Goal: Task Accomplishment & Management: Manage account settings

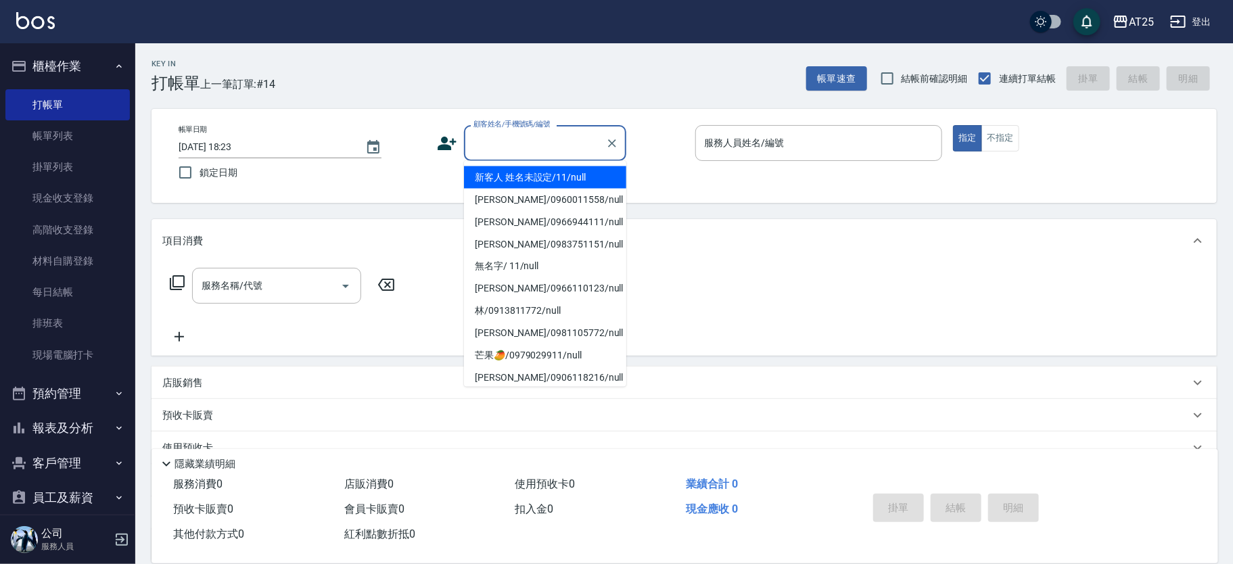
click at [559, 169] on li "新客人 姓名未設定/11/null" at bounding box center [545, 177] width 162 height 22
type input "新客人 姓名未設定/11/null"
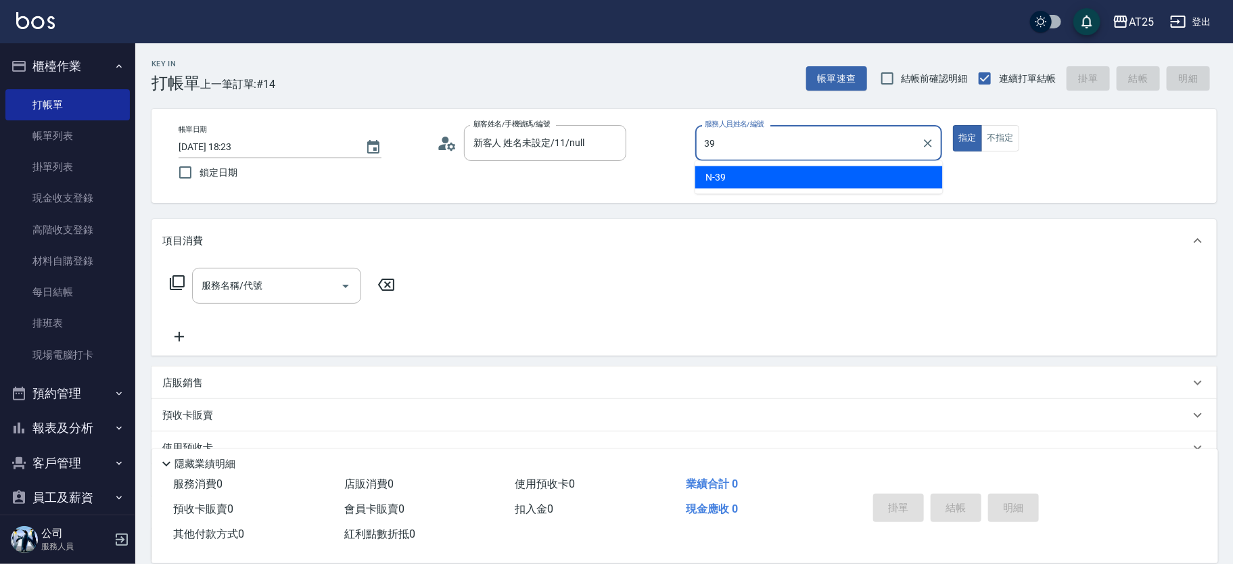
type input "N-39"
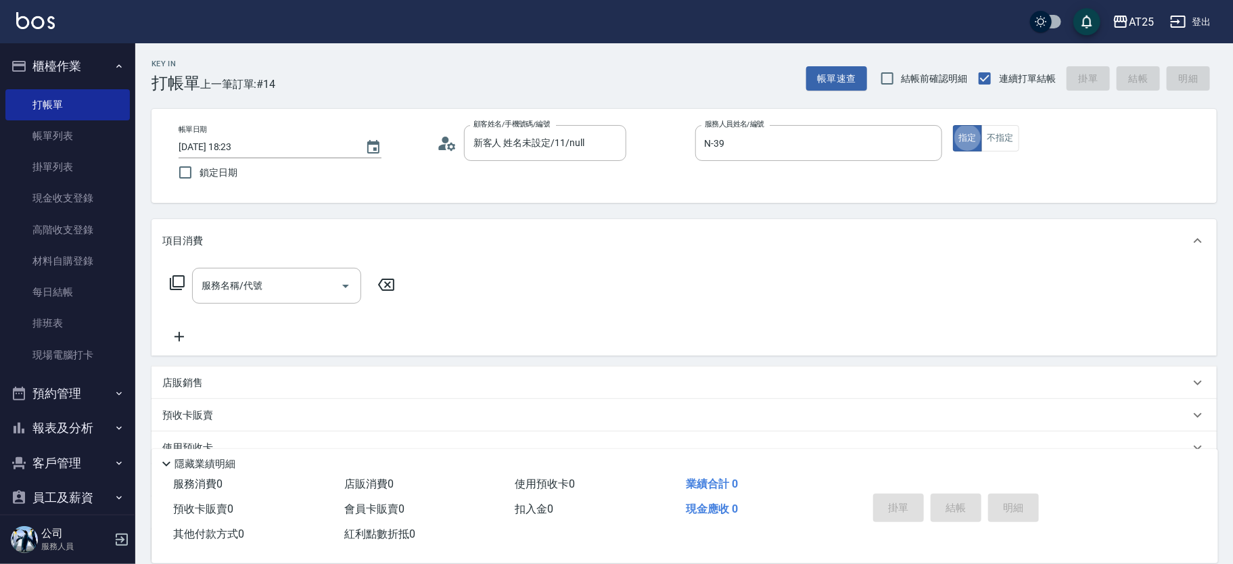
type button "true"
type input "201"
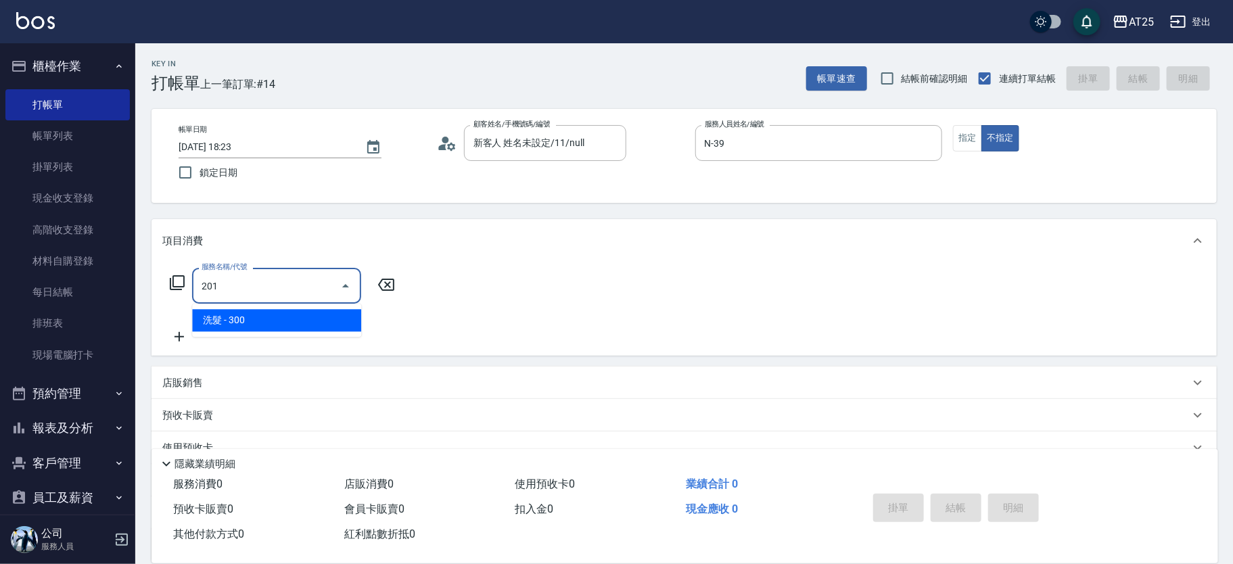
type input "30"
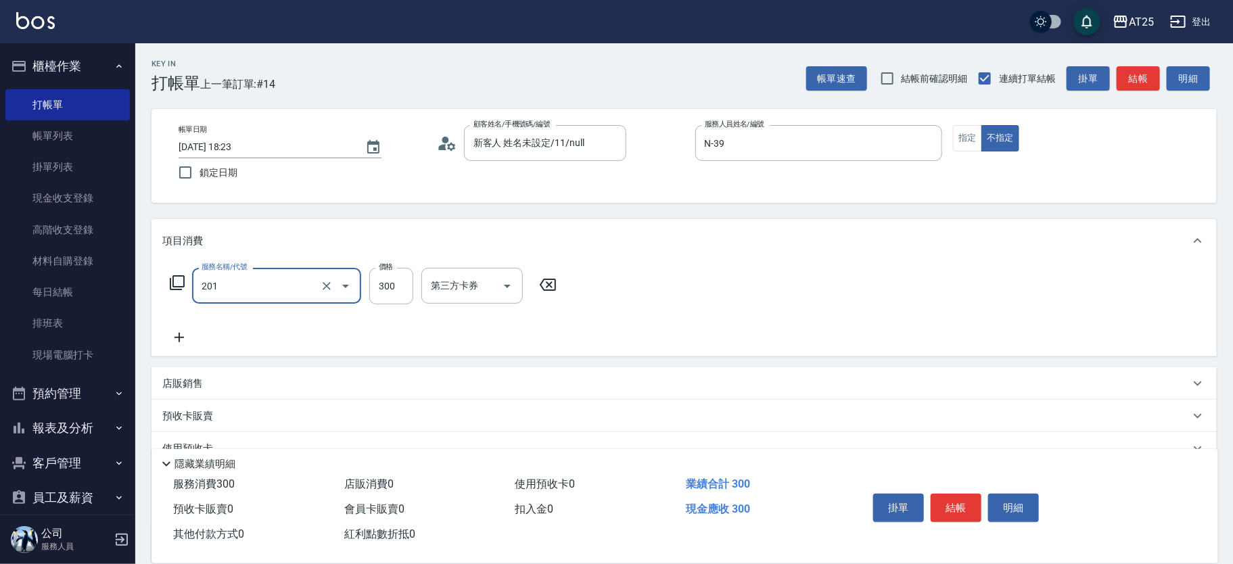
type input "洗髮(201)"
type input "0"
type input "50"
type input "500"
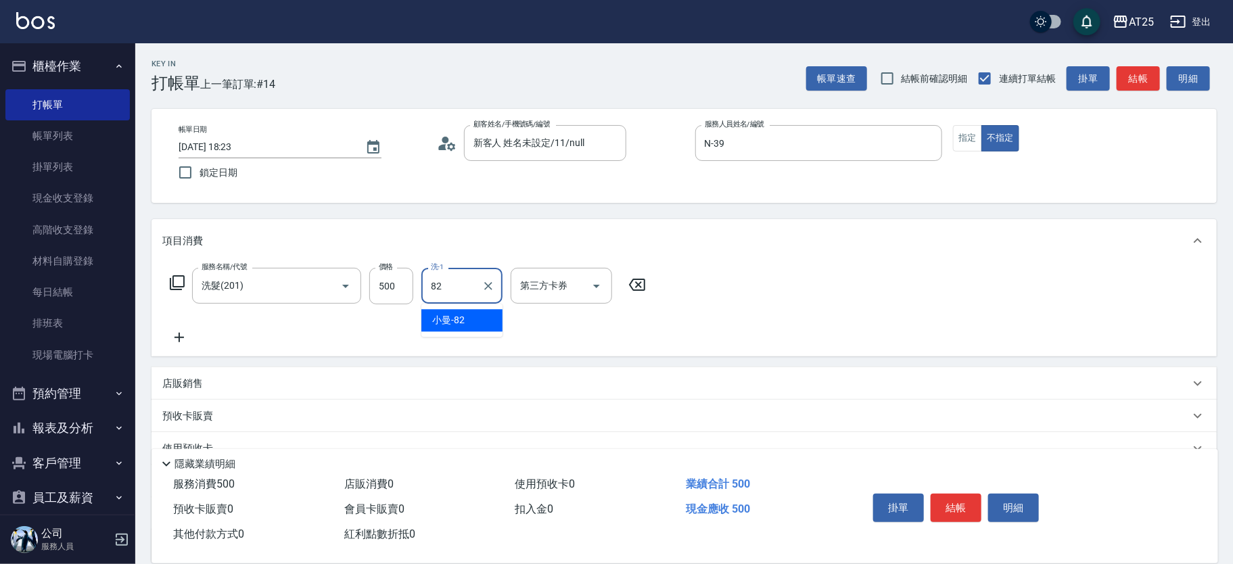
type input "小曼-82"
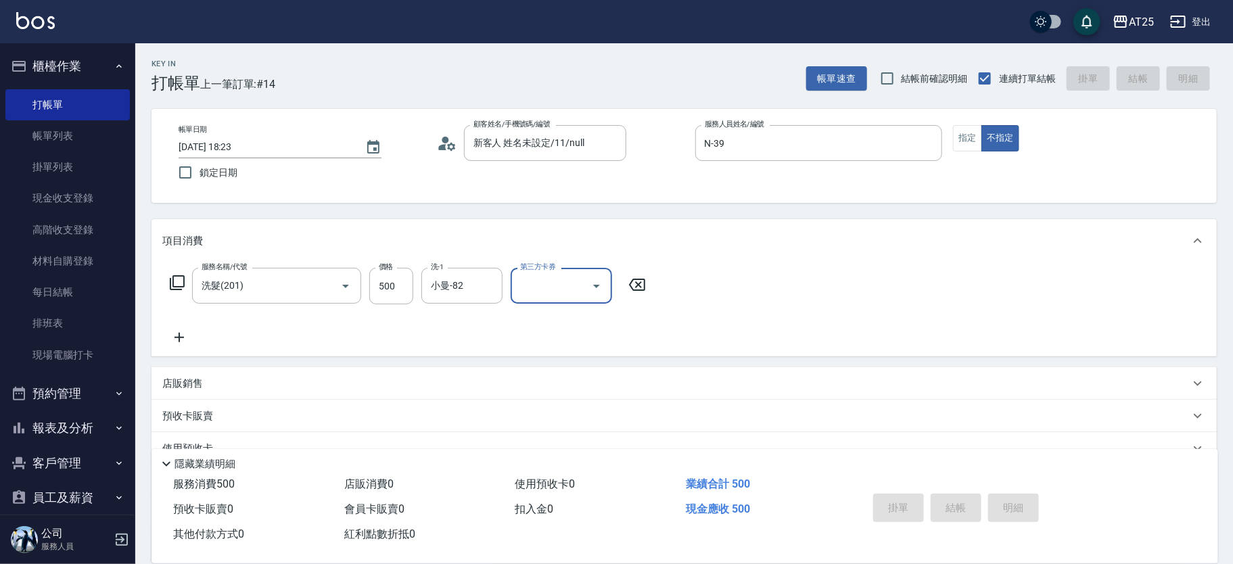
type input "2025/09/18 19:35"
type input "0"
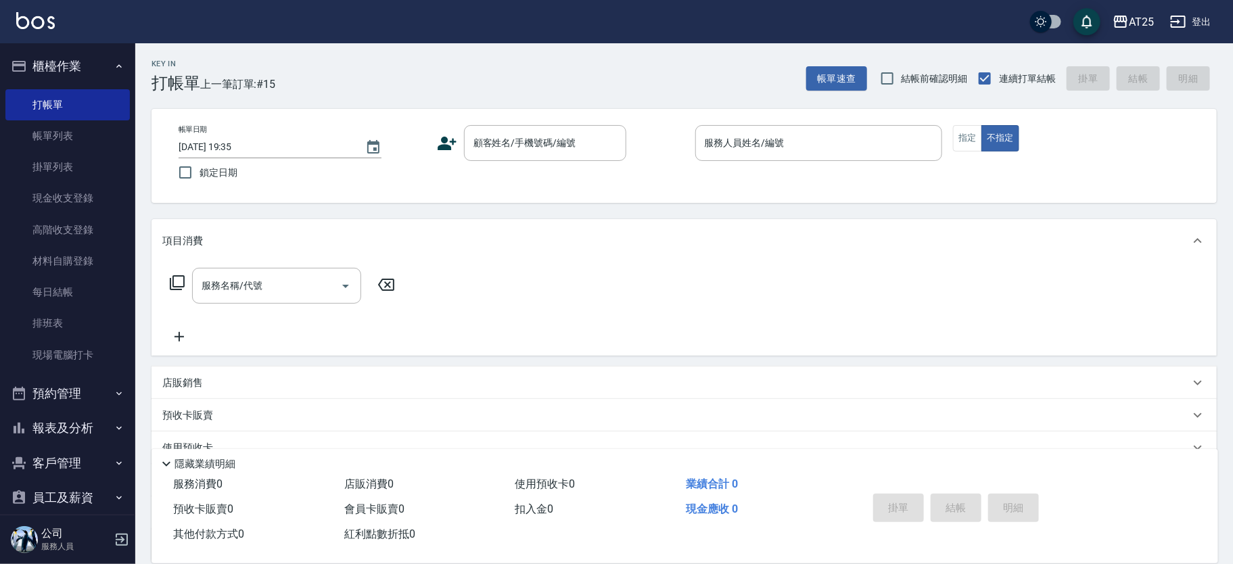
click at [519, 171] on div "帳單日期 2025/09/18 19:35 鎖定日期 顧客姓名/手機號碼/編號 顧客姓名/手機號碼/編號 服務人員姓名/編號 服務人員姓名/編號 指定 不指定" at bounding box center [684, 156] width 1033 height 62
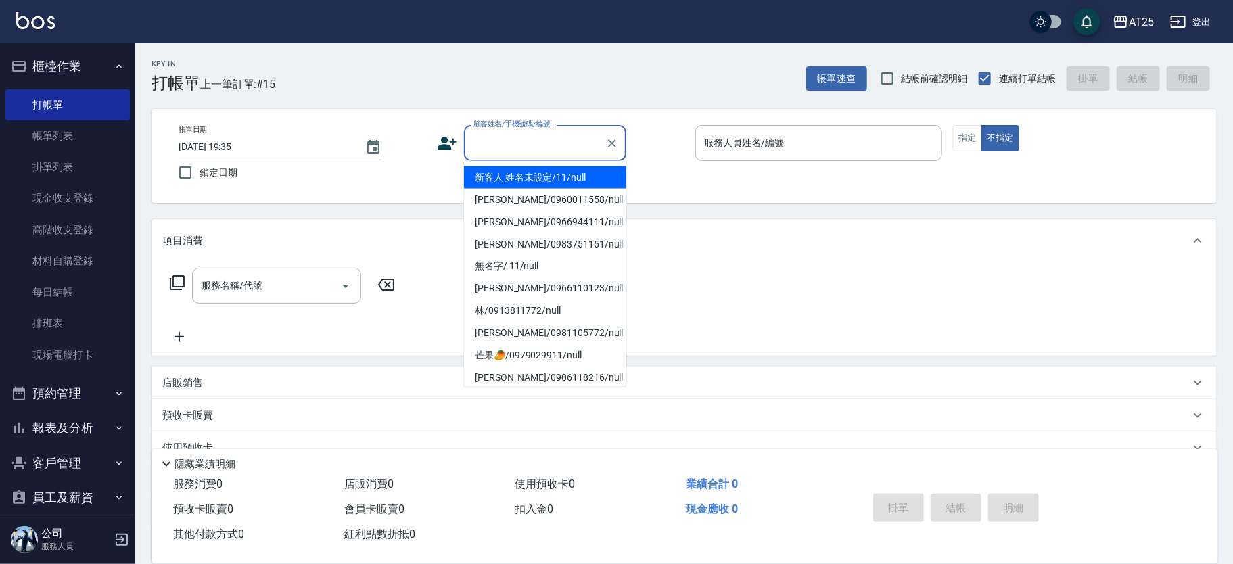
click at [521, 154] on input "顧客姓名/手機號碼/編號" at bounding box center [535, 143] width 130 height 24
click at [551, 172] on li "新客人 姓名未設定/11/null" at bounding box center [545, 177] width 162 height 22
type input "新客人 姓名未設定/11/null"
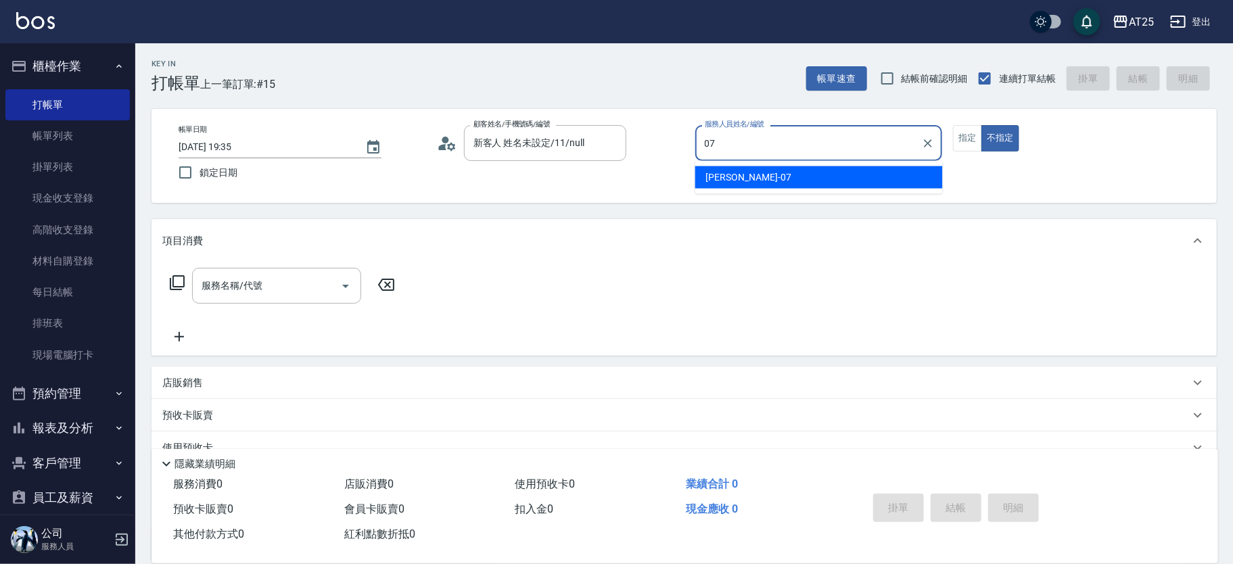
type input "Cooper-07"
type button "false"
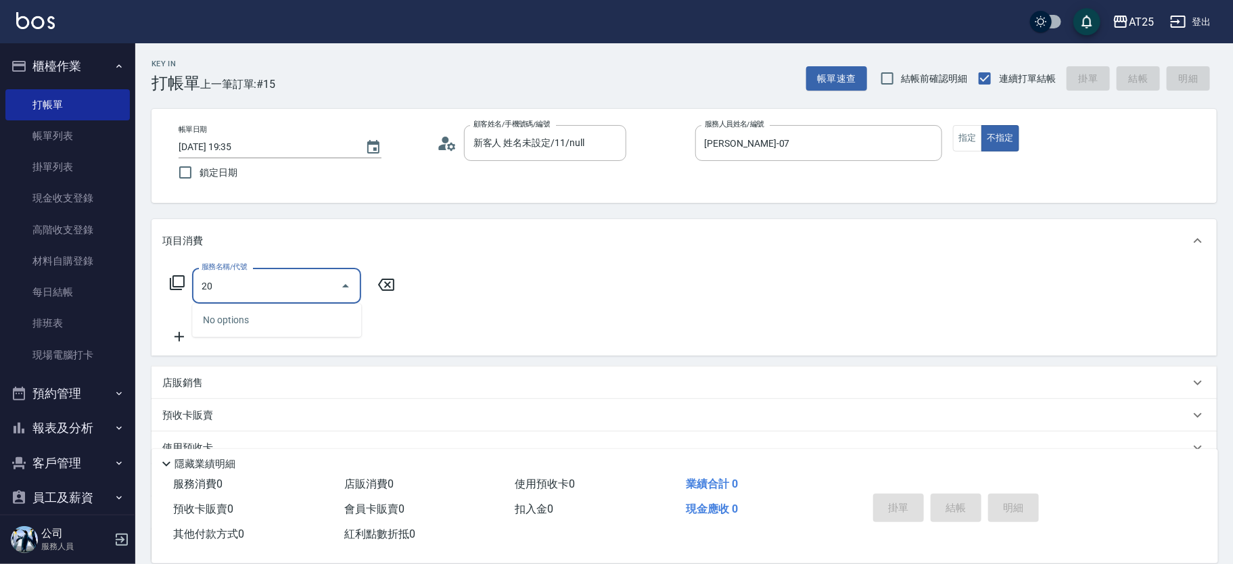
type input "201"
type input "30"
type input "洗髮(201)"
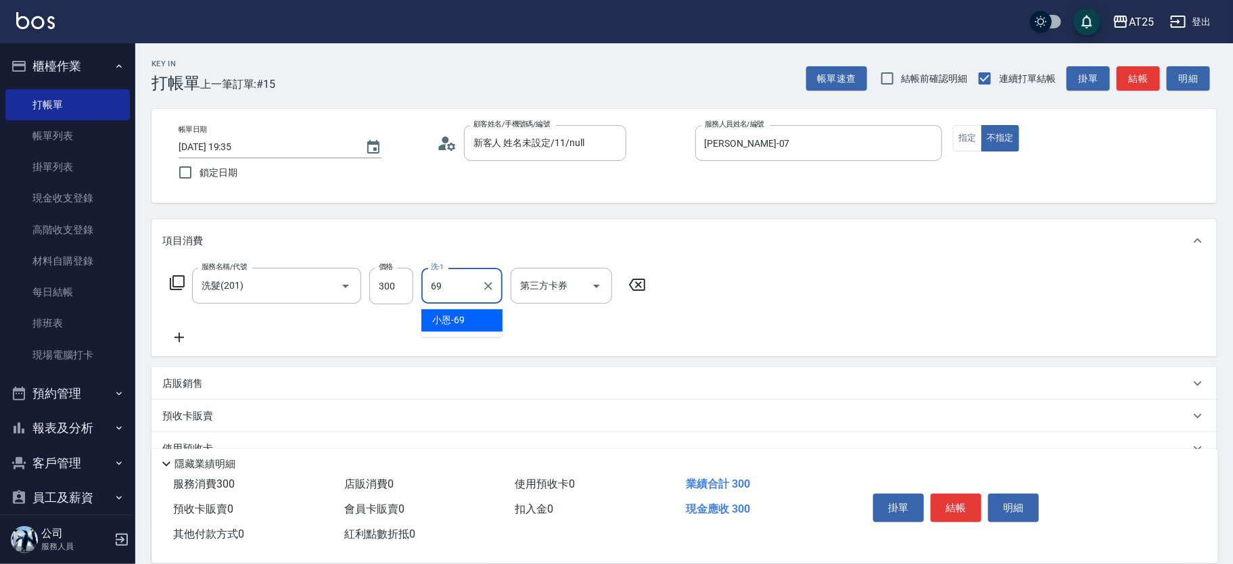
type input "小恩-69"
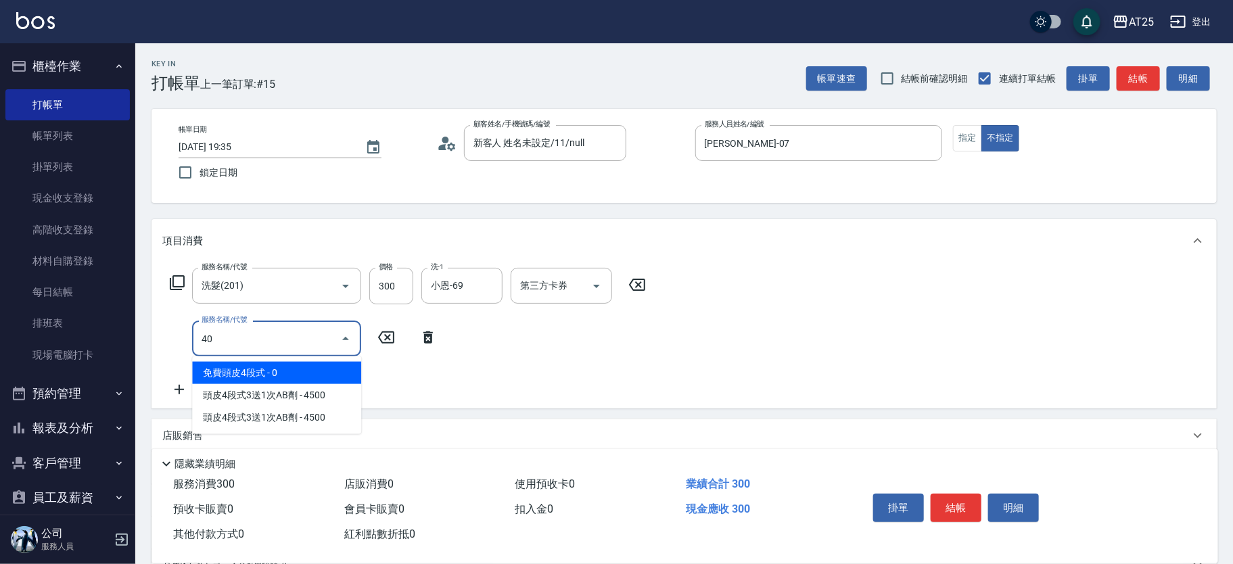
type input "401"
type input "60"
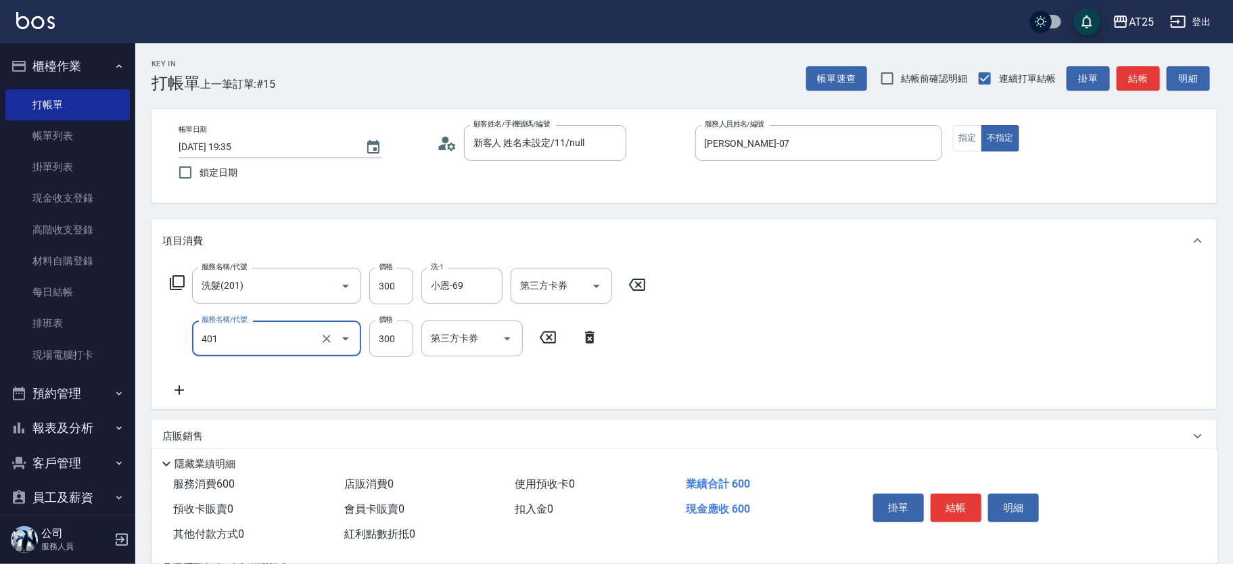
type input "剪髮(401)"
type input "30"
type input "29"
type input "50"
type input "299"
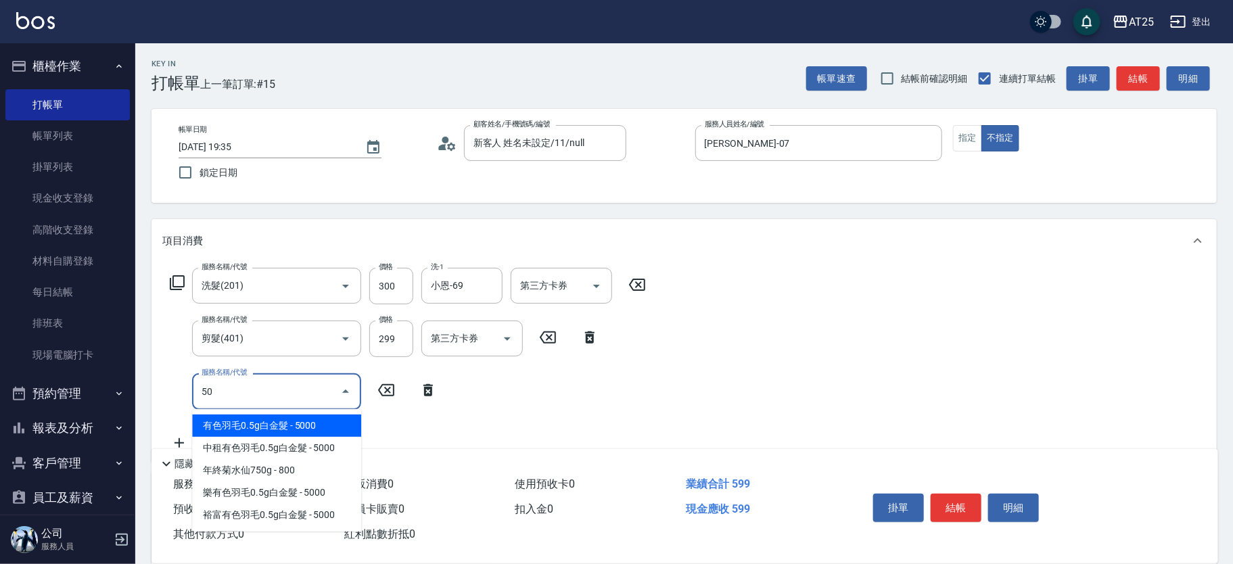
type input "501"
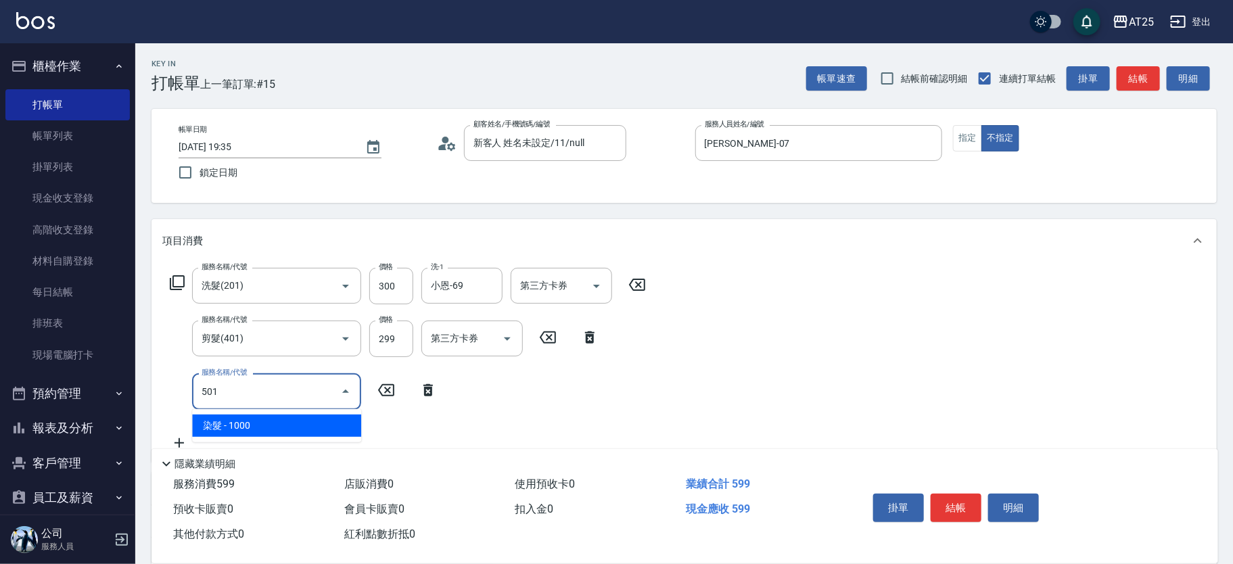
type input "150"
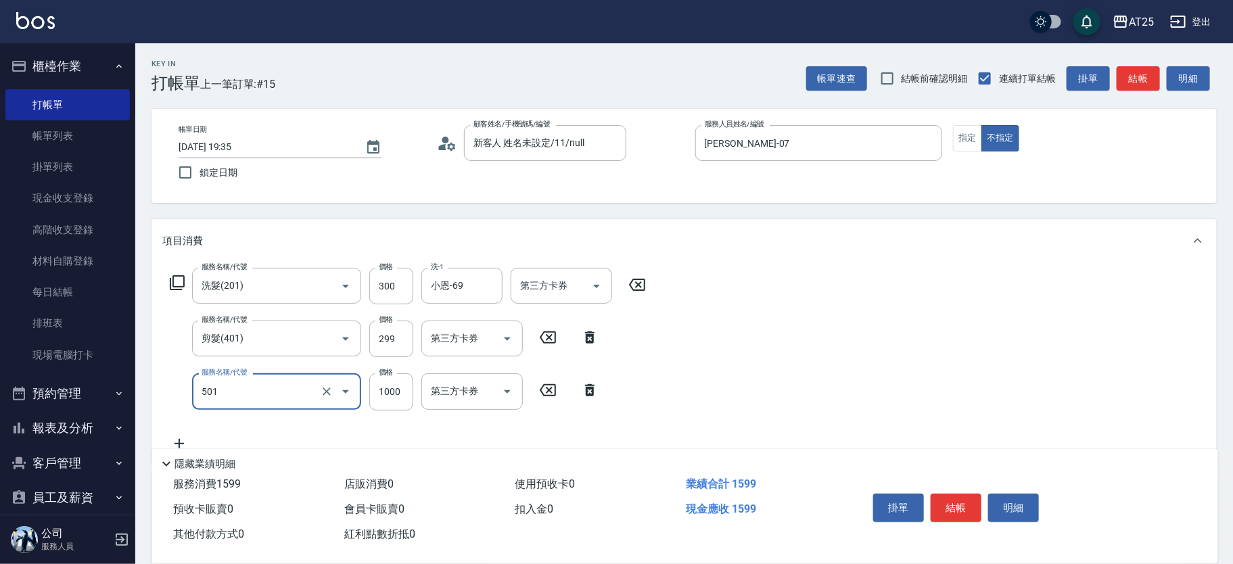
type input "染髮(501)"
type input "60"
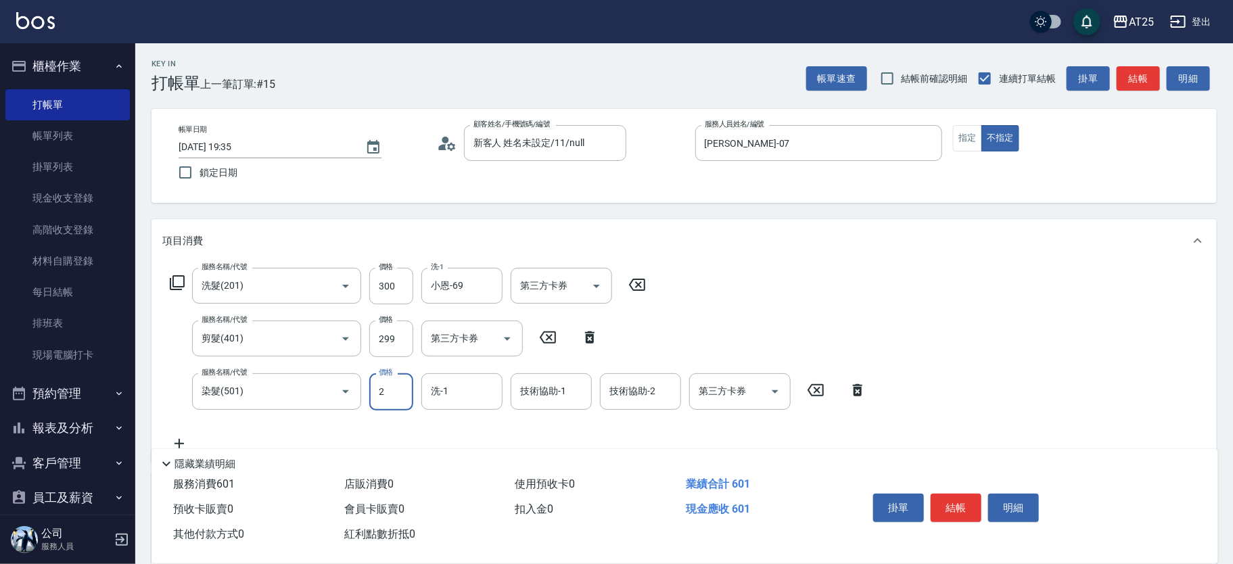
type input "26"
type input "80"
type input "260"
type input "310"
type input "2600"
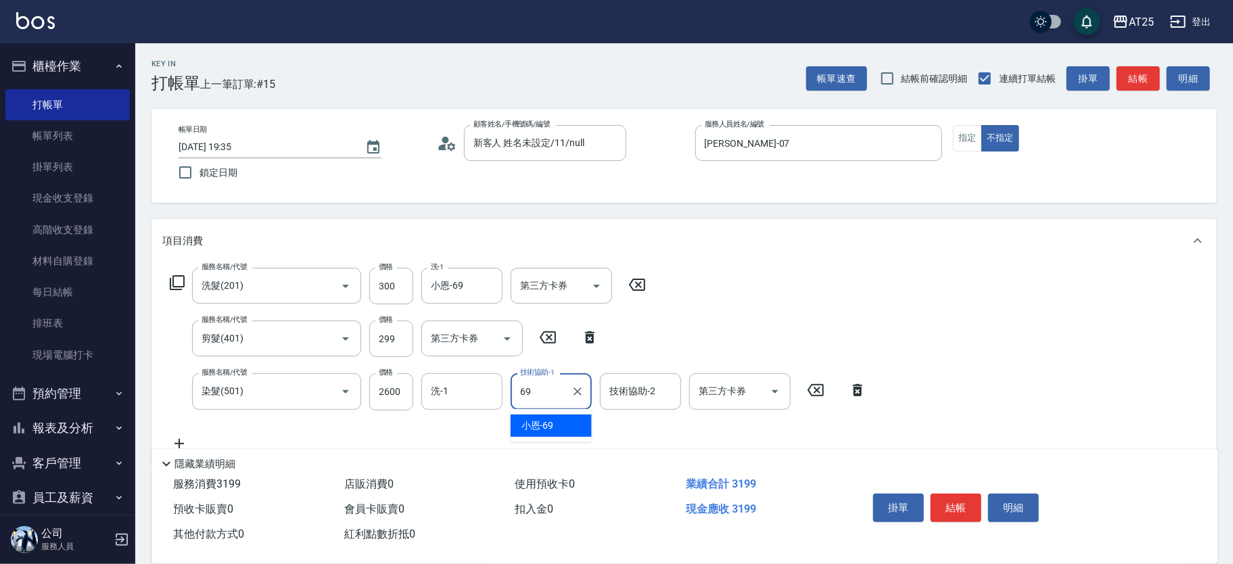
type input "小恩-69"
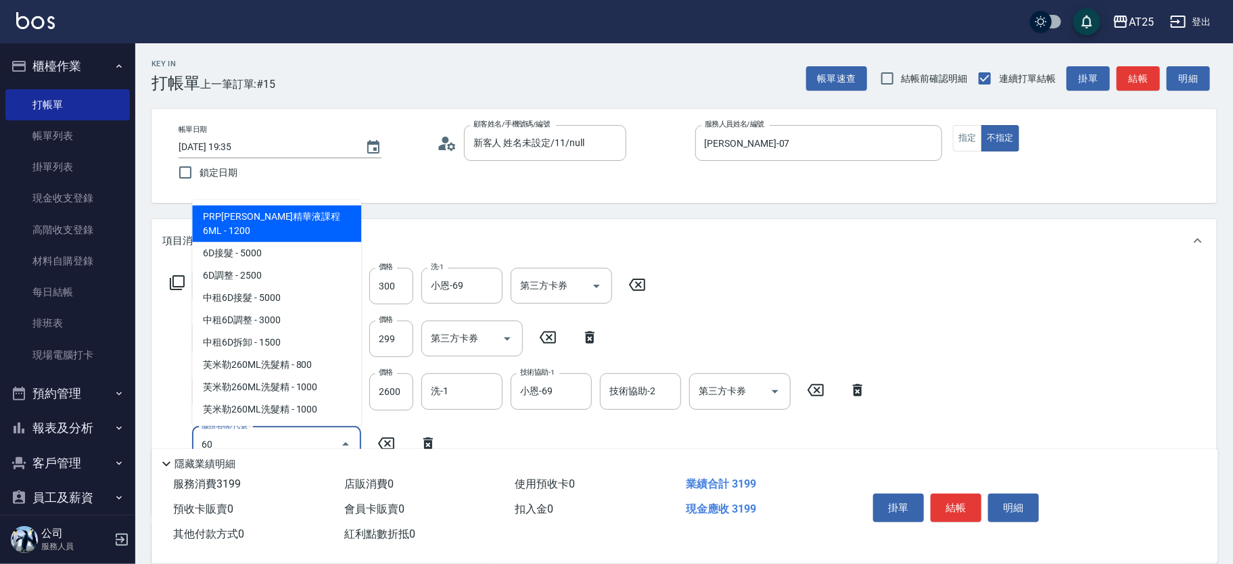
type input "601"
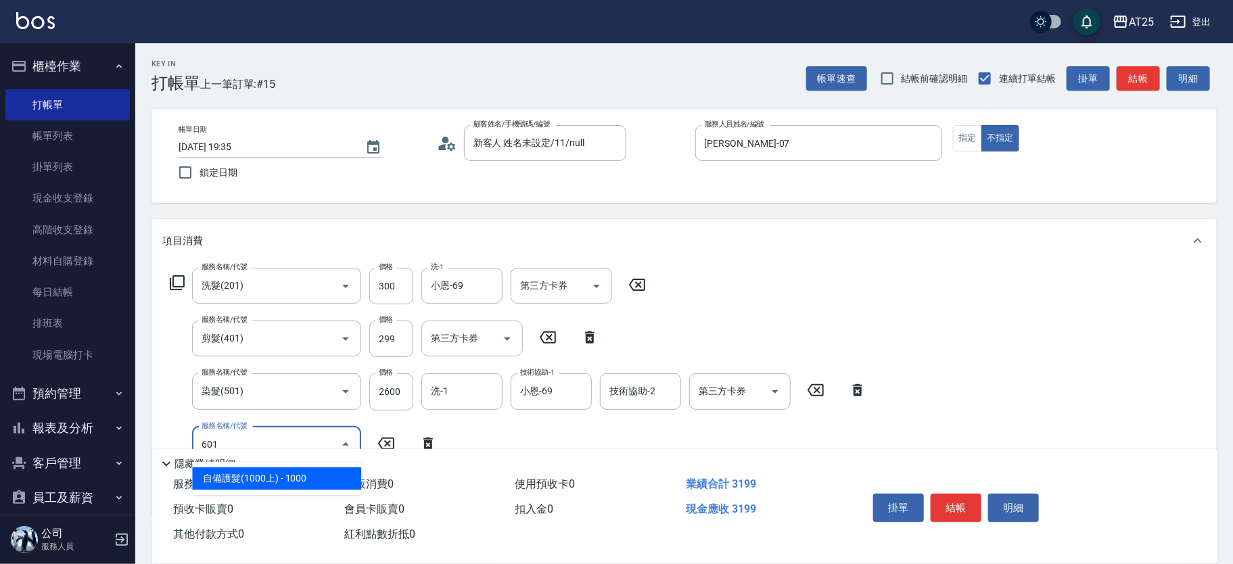
type input "410"
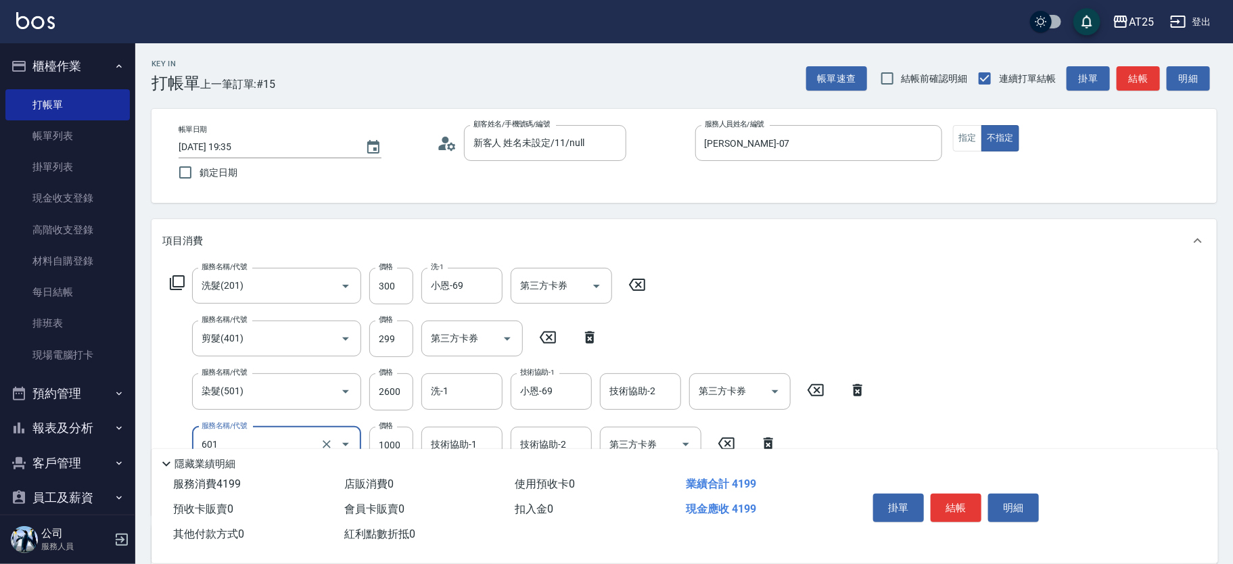
scroll to position [64, 0]
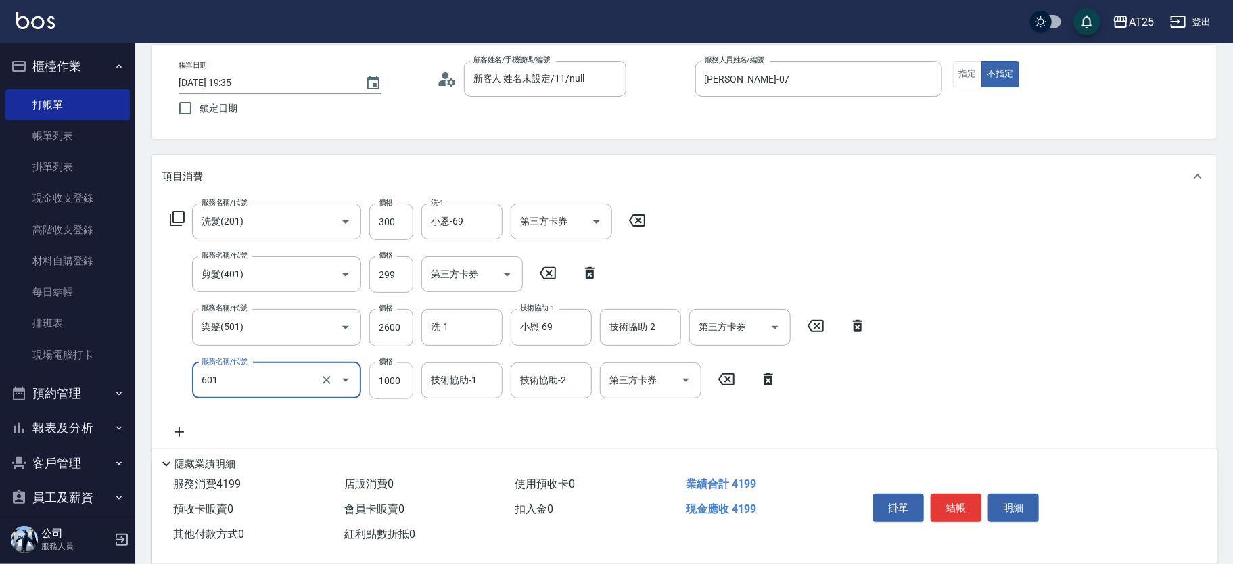
click at [375, 384] on input "1000" at bounding box center [391, 380] width 44 height 37
type input "自備護髮(1000上)(601)"
type input "320"
type input "26"
type input "340"
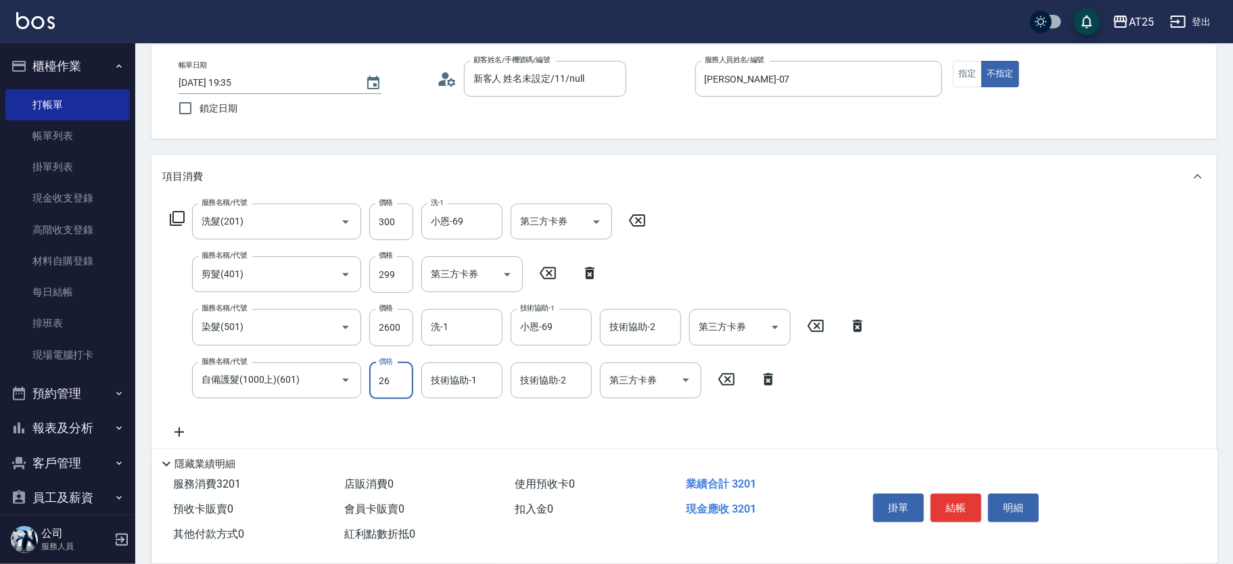
type input "260"
type input "570"
type input "2600"
type input "小恩-69"
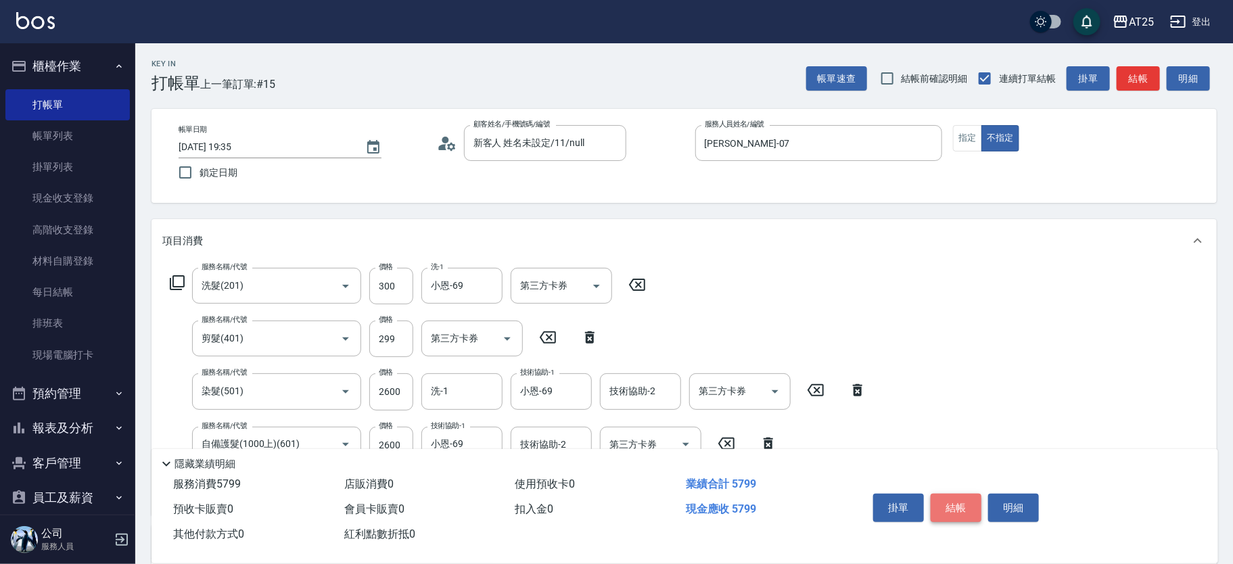
click at [970, 498] on button "結帳" at bounding box center [956, 508] width 51 height 28
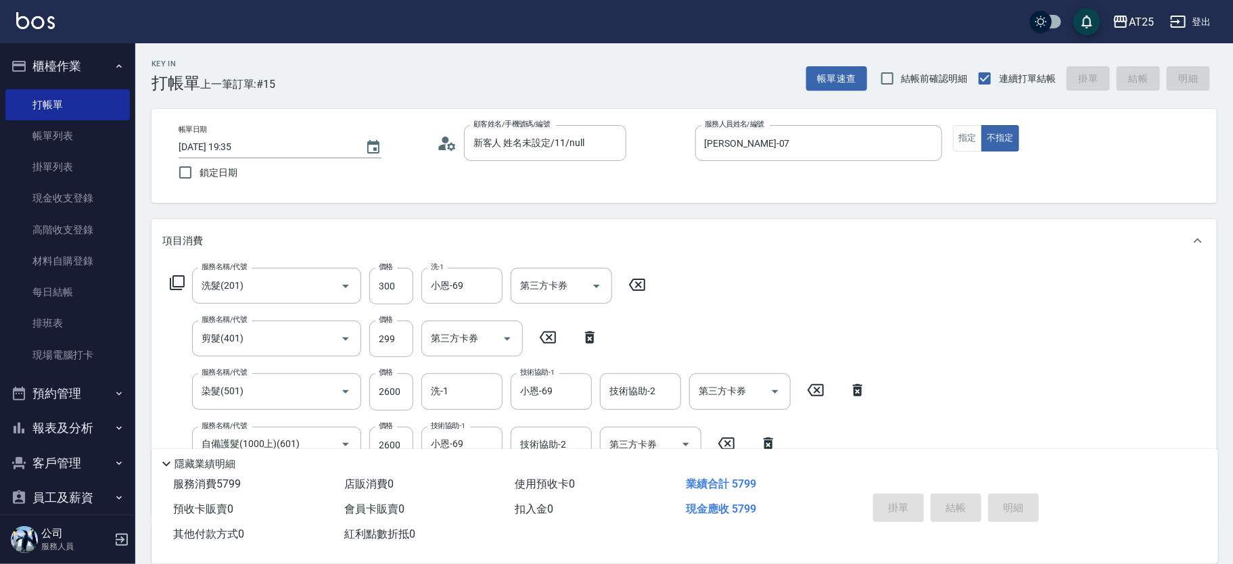
type input "2025/09/18 19:59"
type input "0"
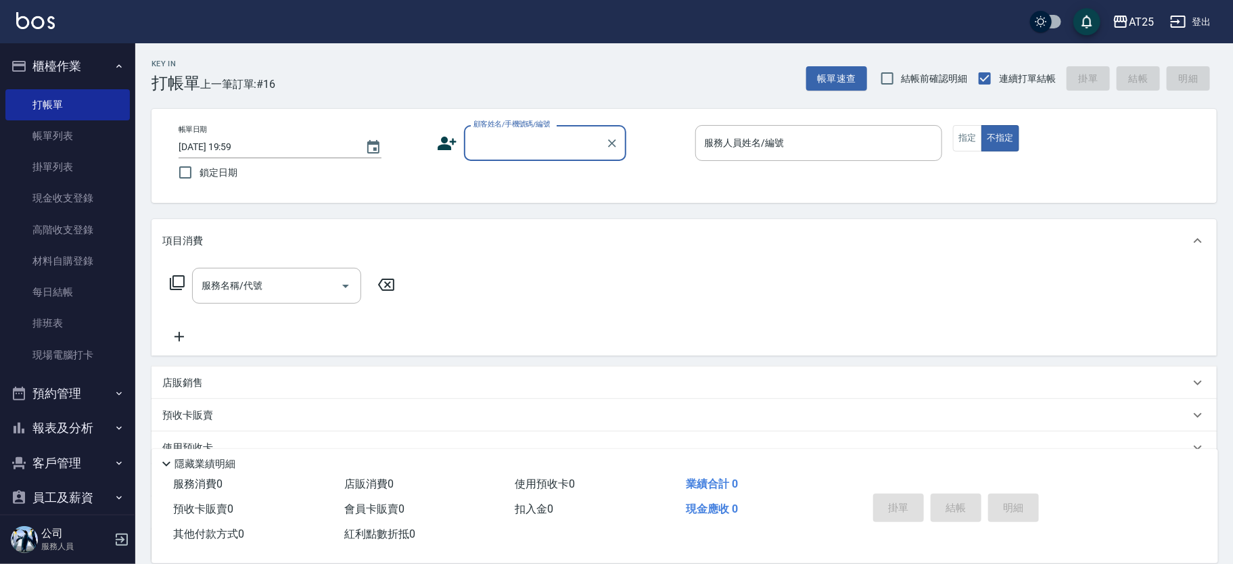
click at [555, 147] on input "顧客姓名/手機號碼/編號" at bounding box center [535, 143] width 130 height 24
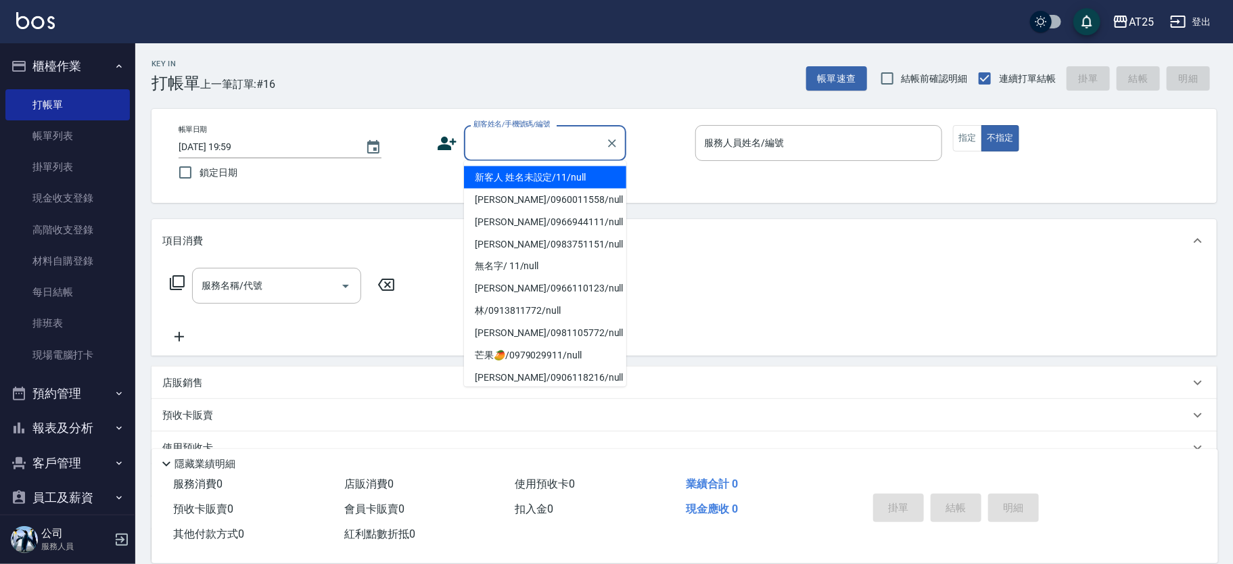
click at [563, 166] on li "新客人 姓名未設定/11/null" at bounding box center [545, 177] width 162 height 22
type input "新客人 姓名未設定/11/null"
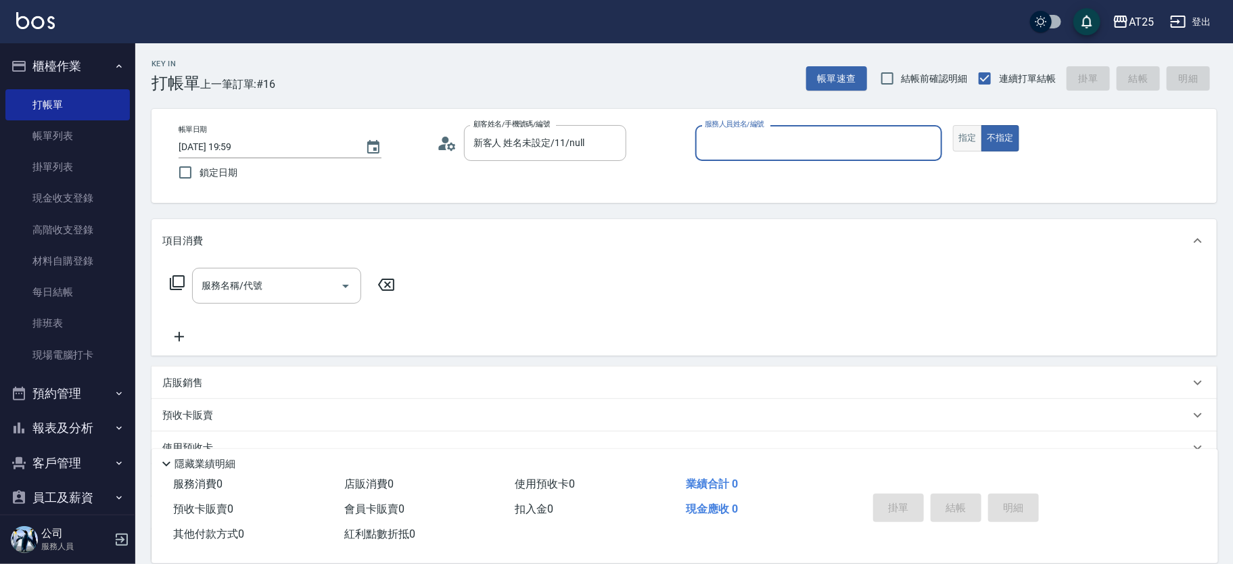
click at [964, 145] on button "指定" at bounding box center [967, 138] width 29 height 26
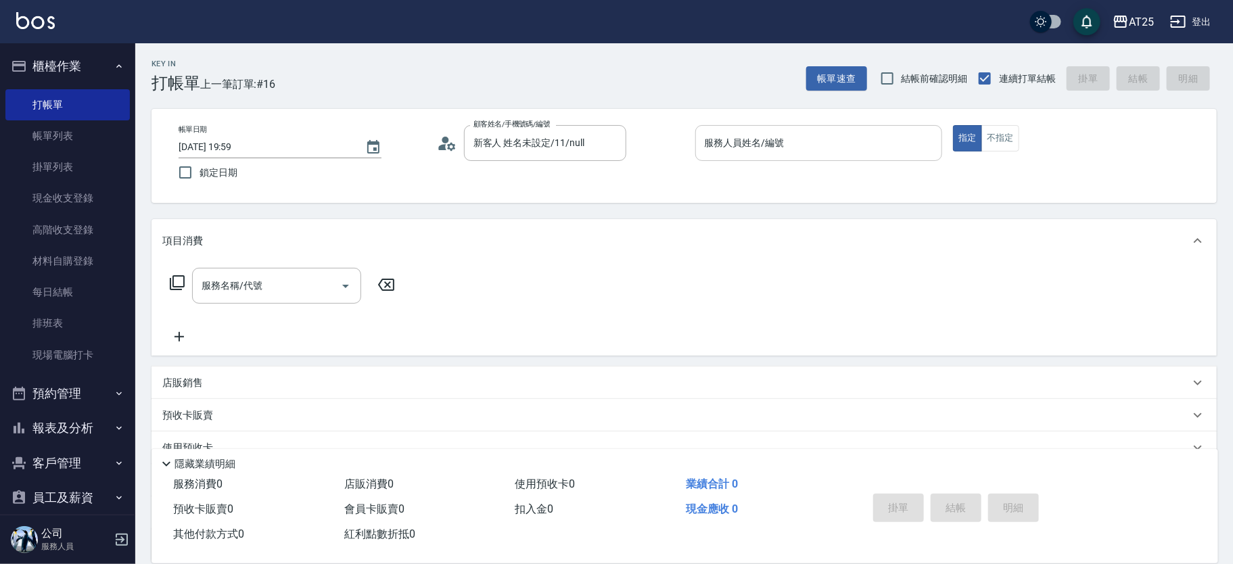
click at [839, 148] on input "服務人員姓名/編號" at bounding box center [818, 143] width 235 height 24
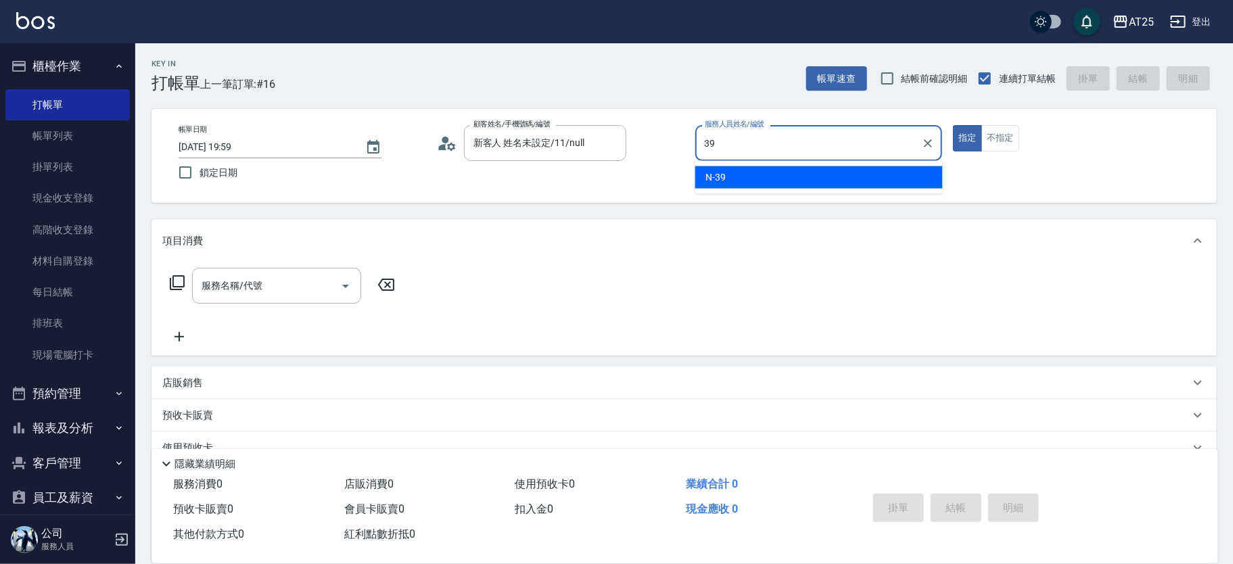
type input "N-39"
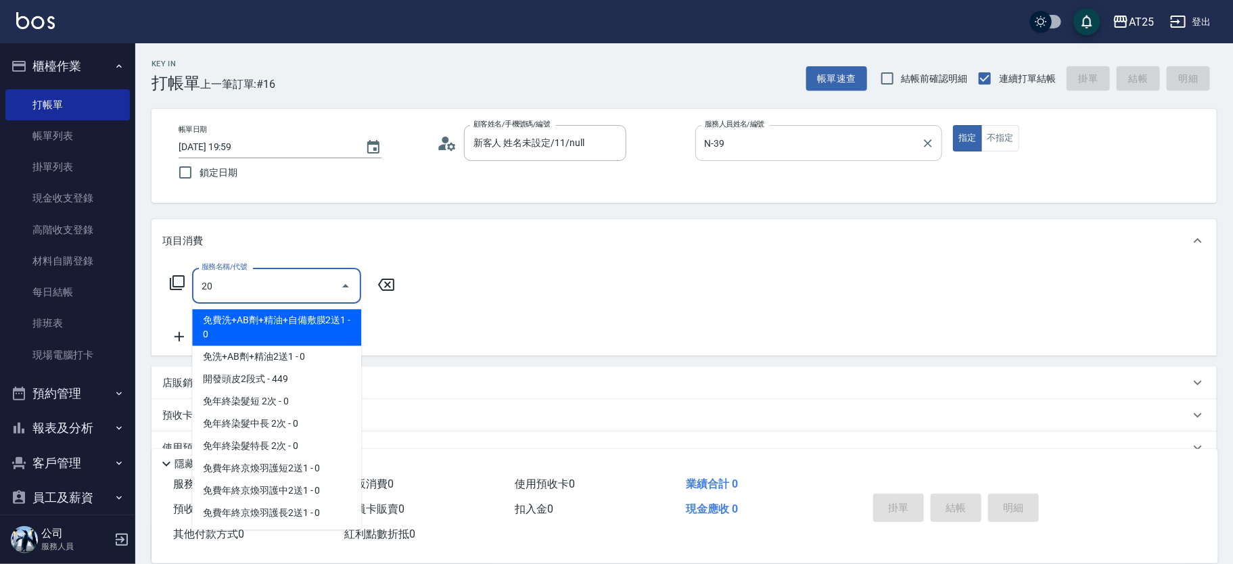
type input "201"
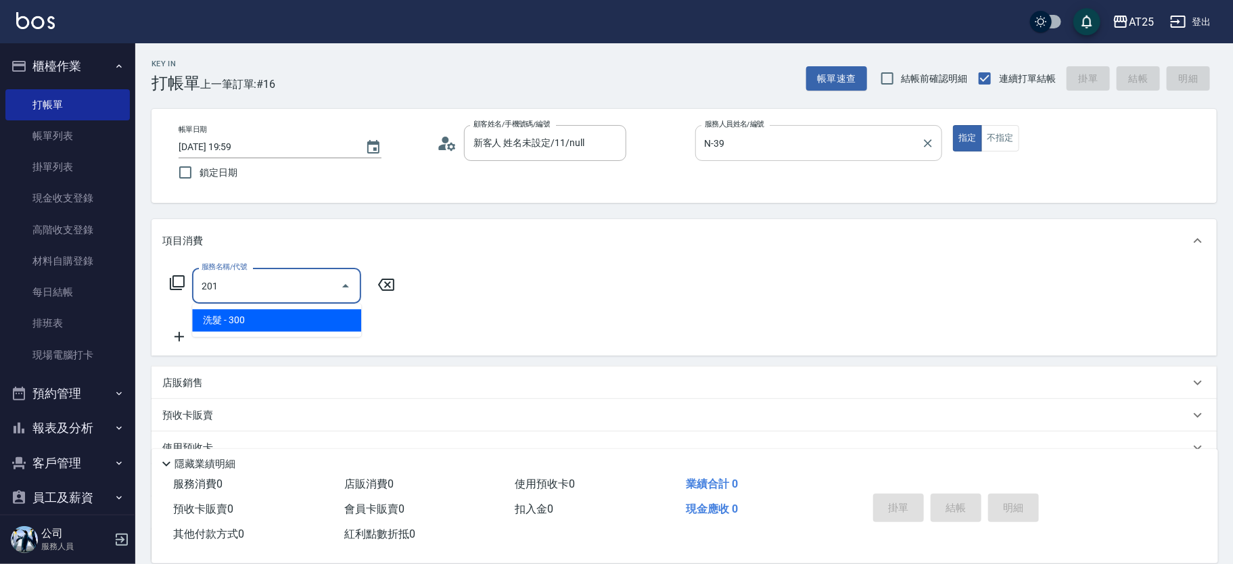
type input "30"
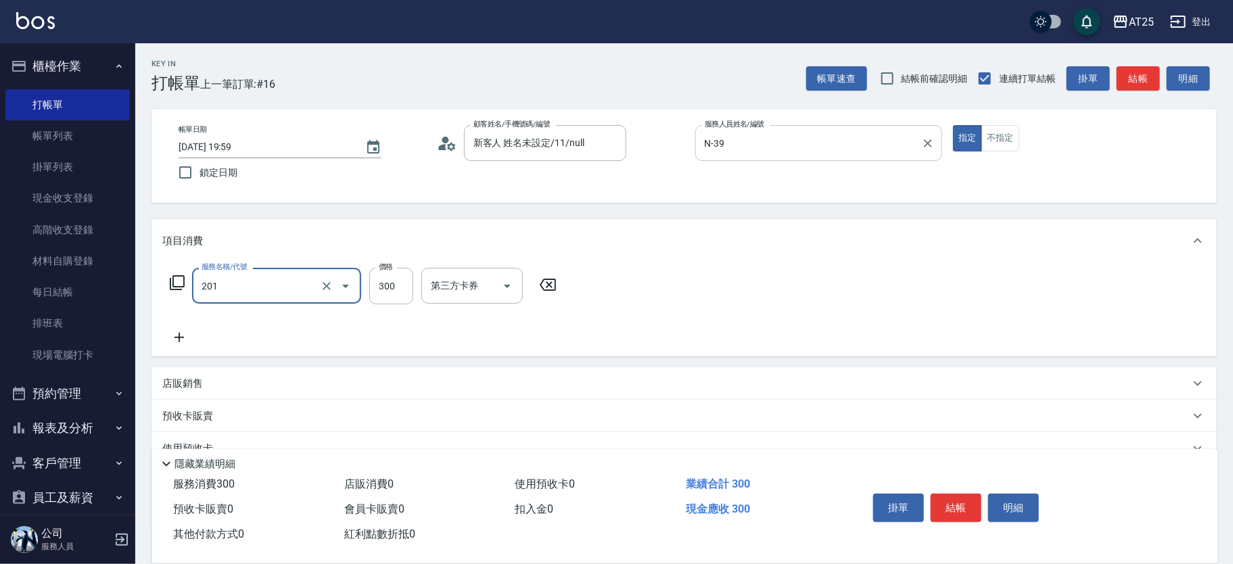
type input "洗髮(201)"
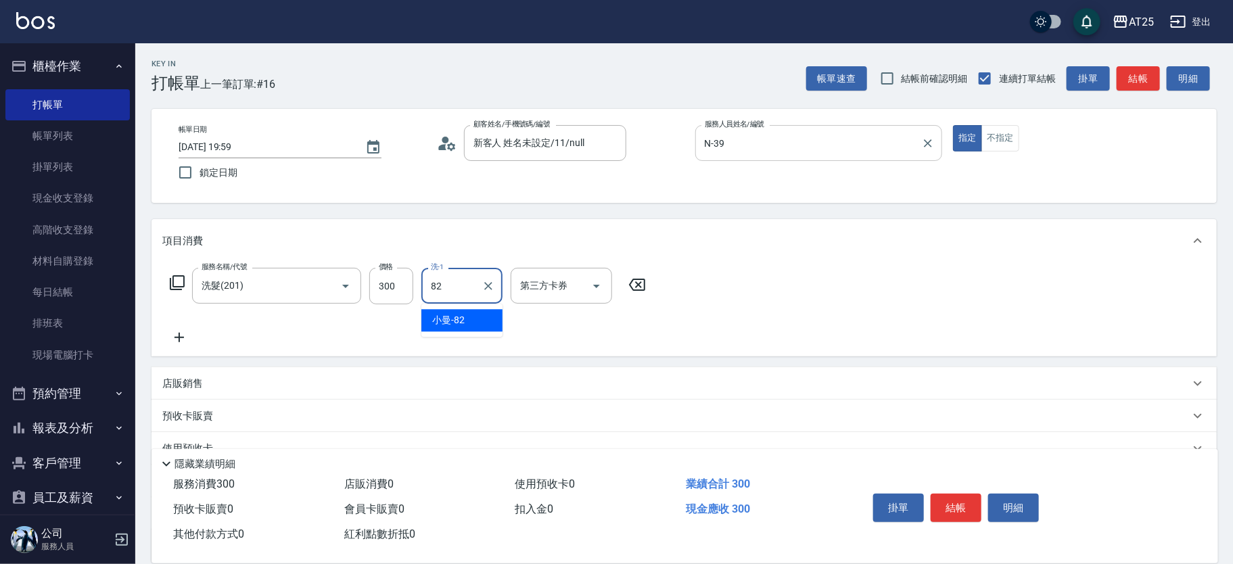
type input "小曼-82"
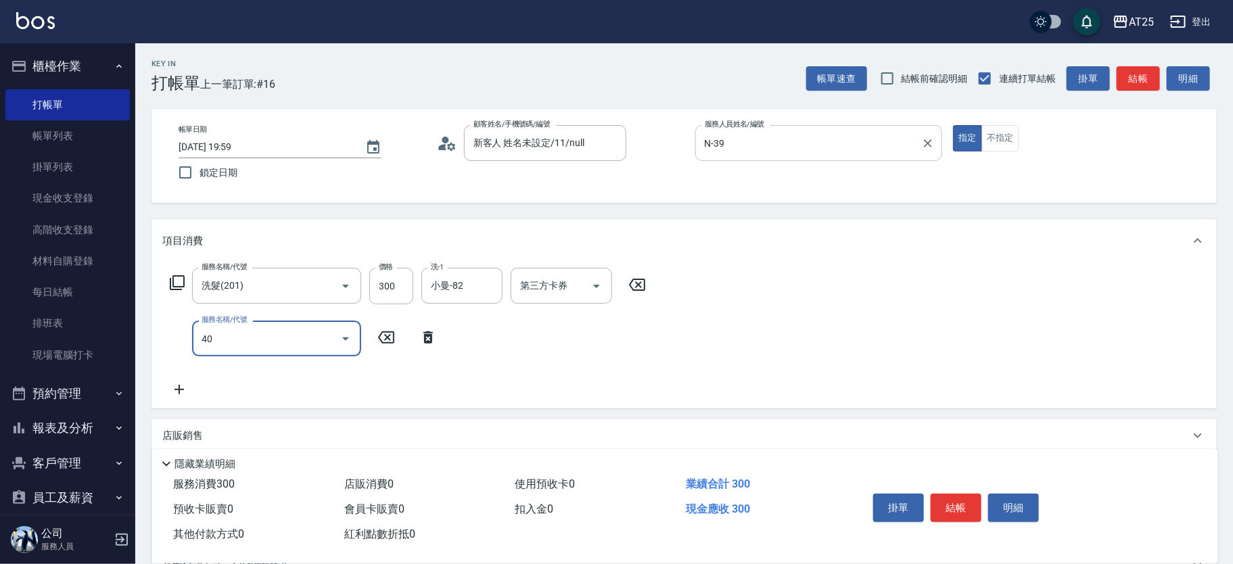
type input "401"
type input "60"
type input "剪髮(401)"
type input "30"
type input "20"
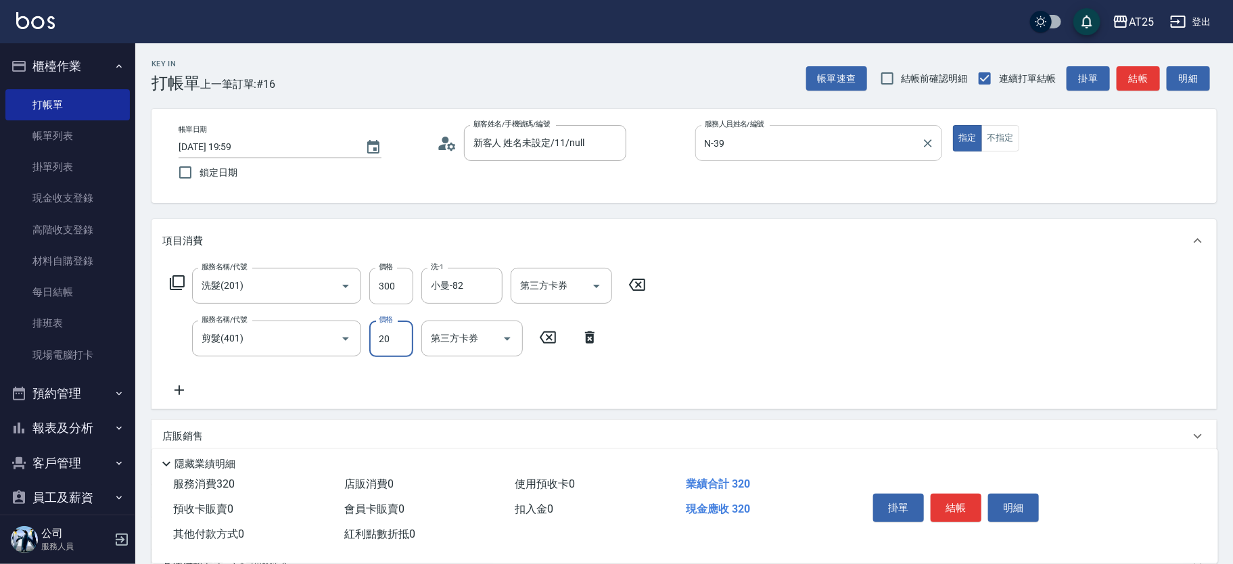
type input "50"
type input "200"
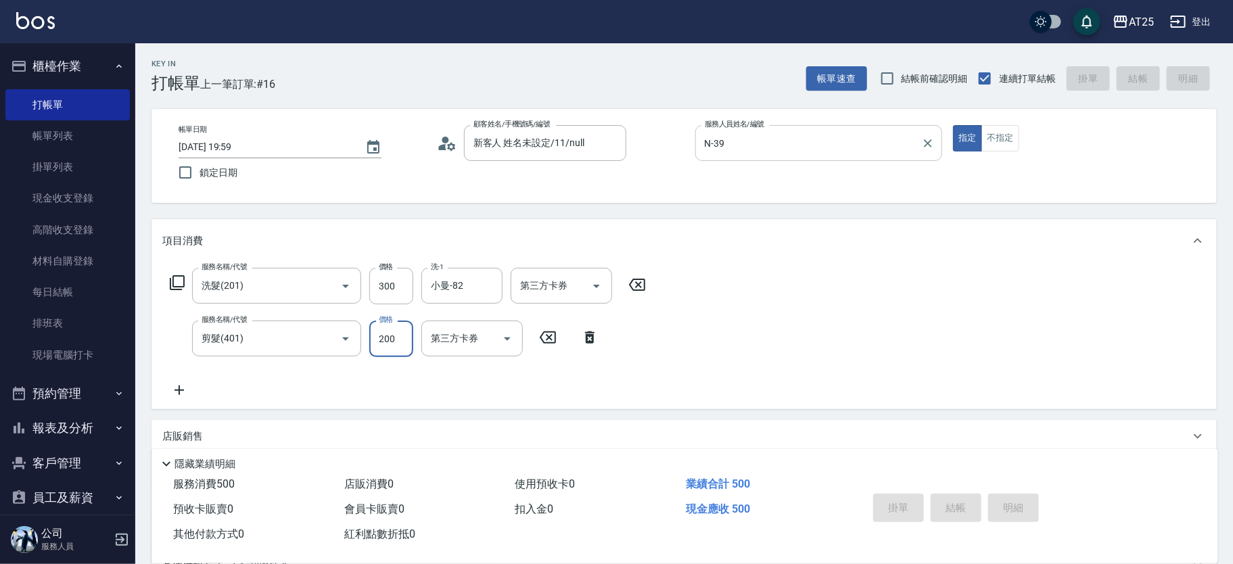
type input "2025/09/18 20:00"
type input "0"
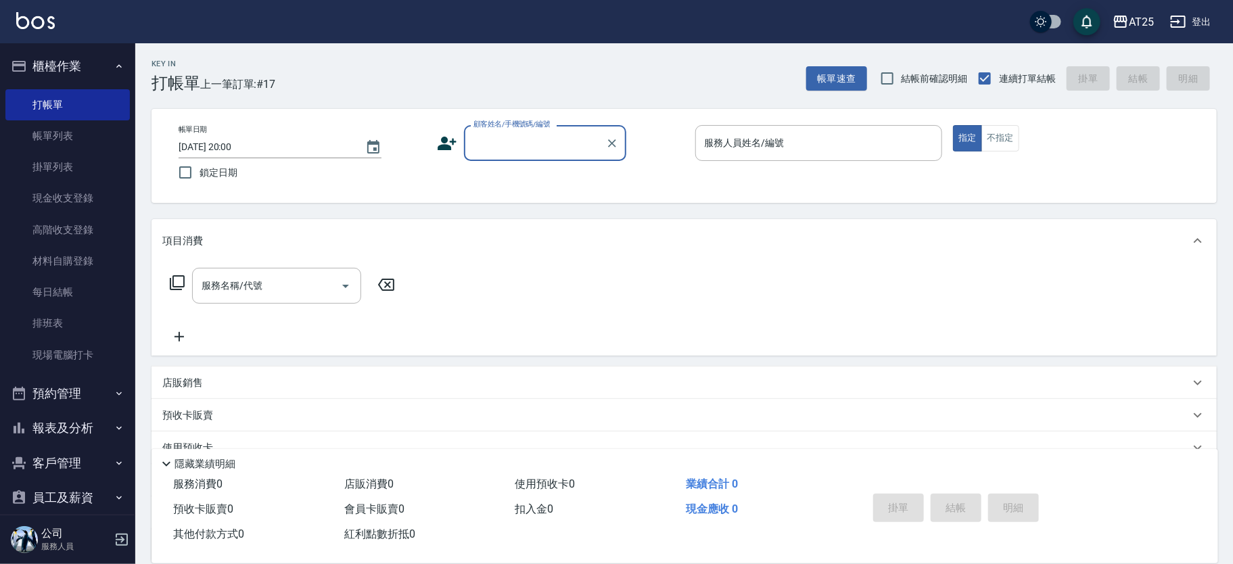
click at [1077, 441] on div "使用預收卡" at bounding box center [675, 448] width 1027 height 14
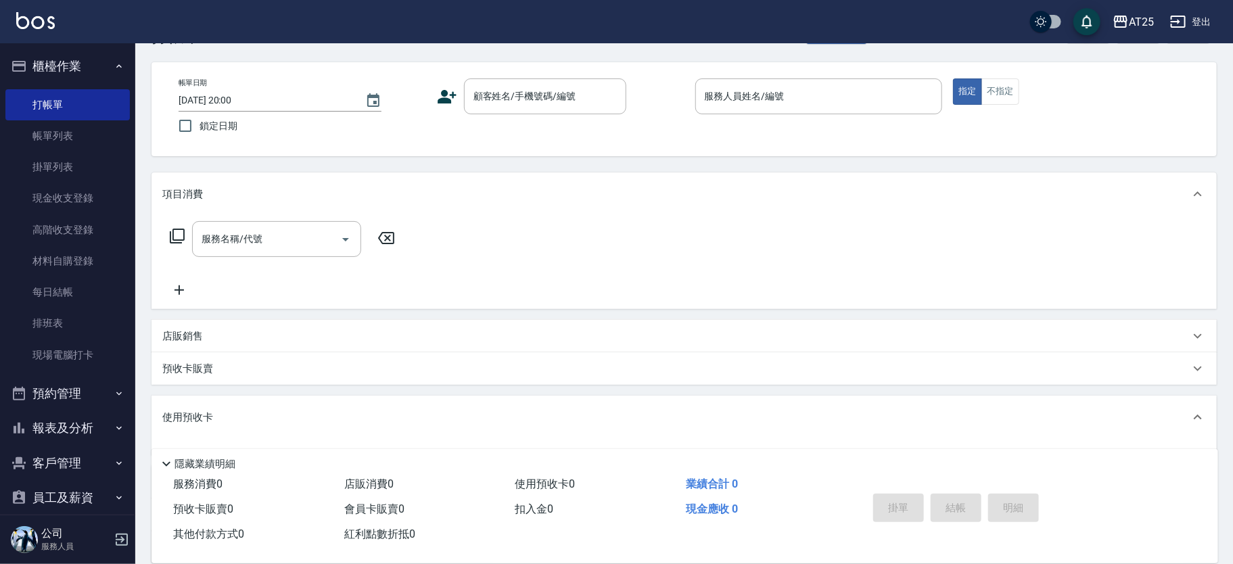
scroll to position [85, 0]
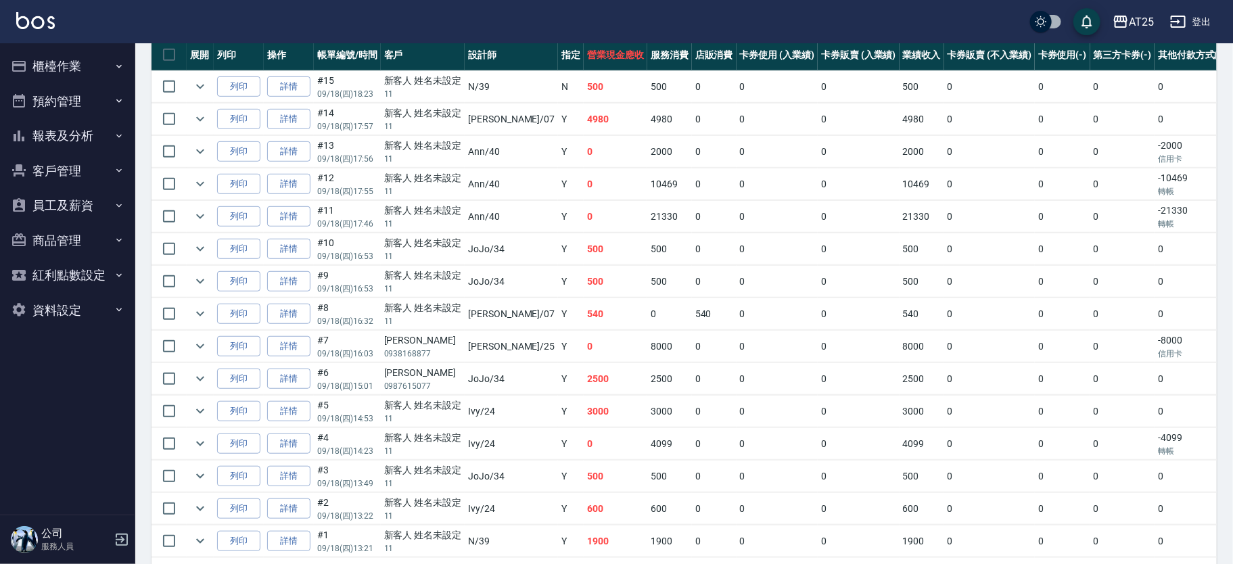
scroll to position [328, 0]
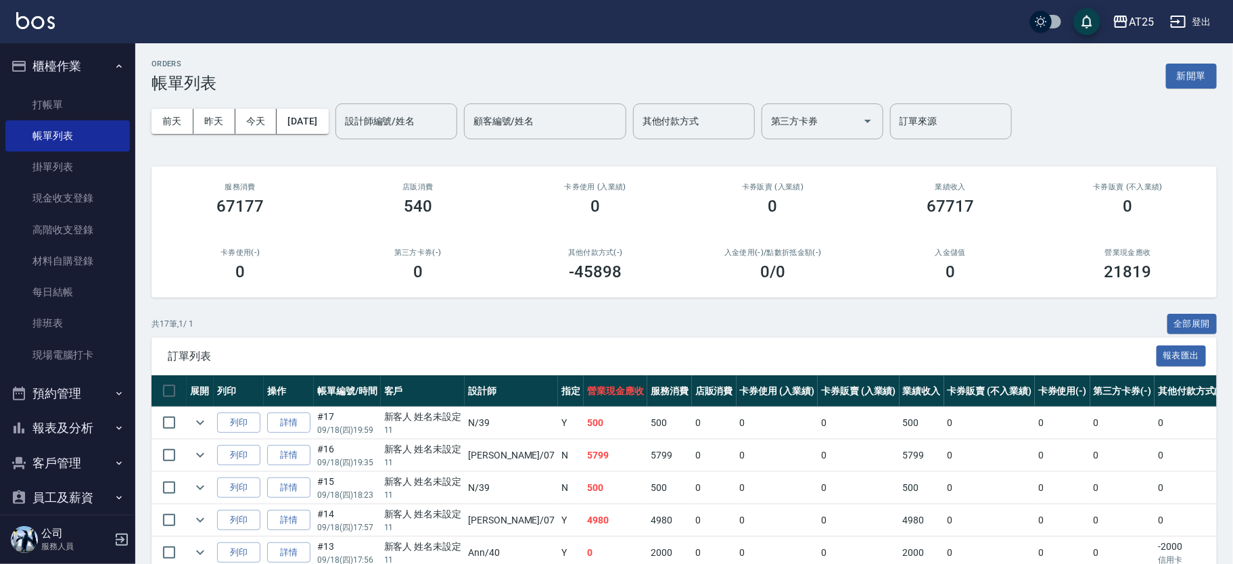
click at [101, 63] on button "櫃檯作業" at bounding box center [67, 66] width 124 height 35
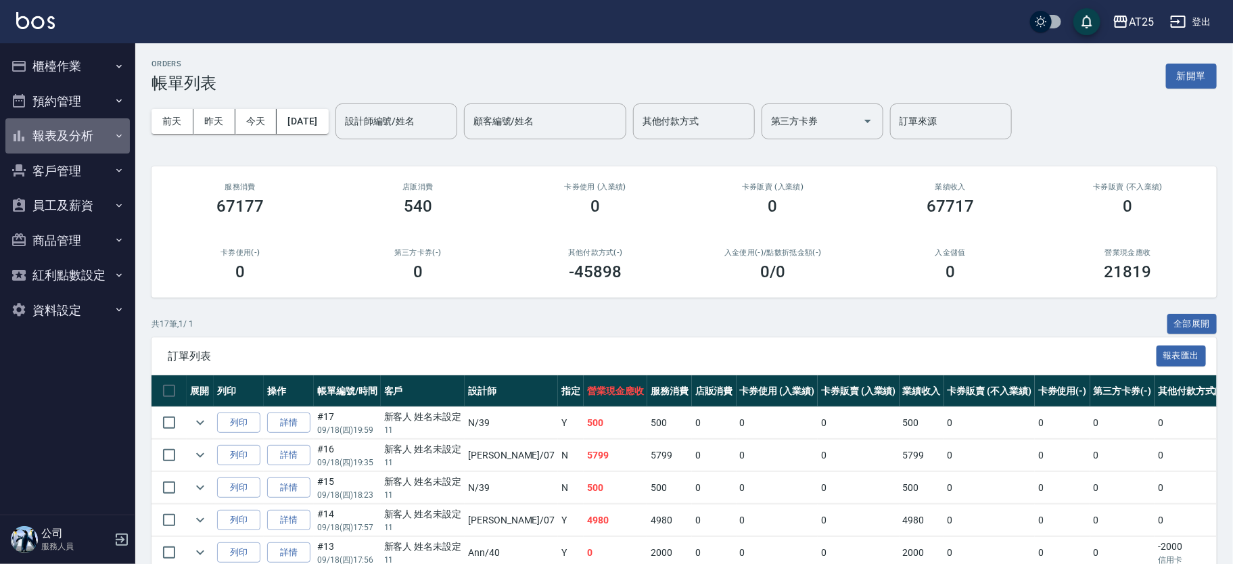
click at [88, 124] on button "報表及分析" at bounding box center [67, 135] width 124 height 35
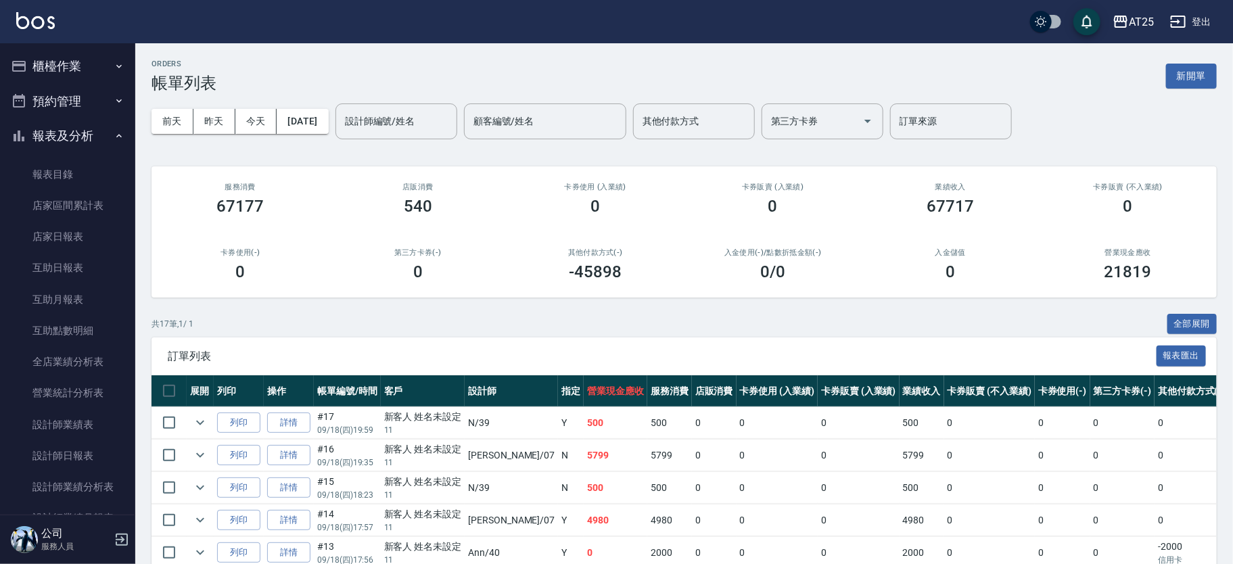
click at [89, 126] on button "報表及分析" at bounding box center [67, 135] width 124 height 35
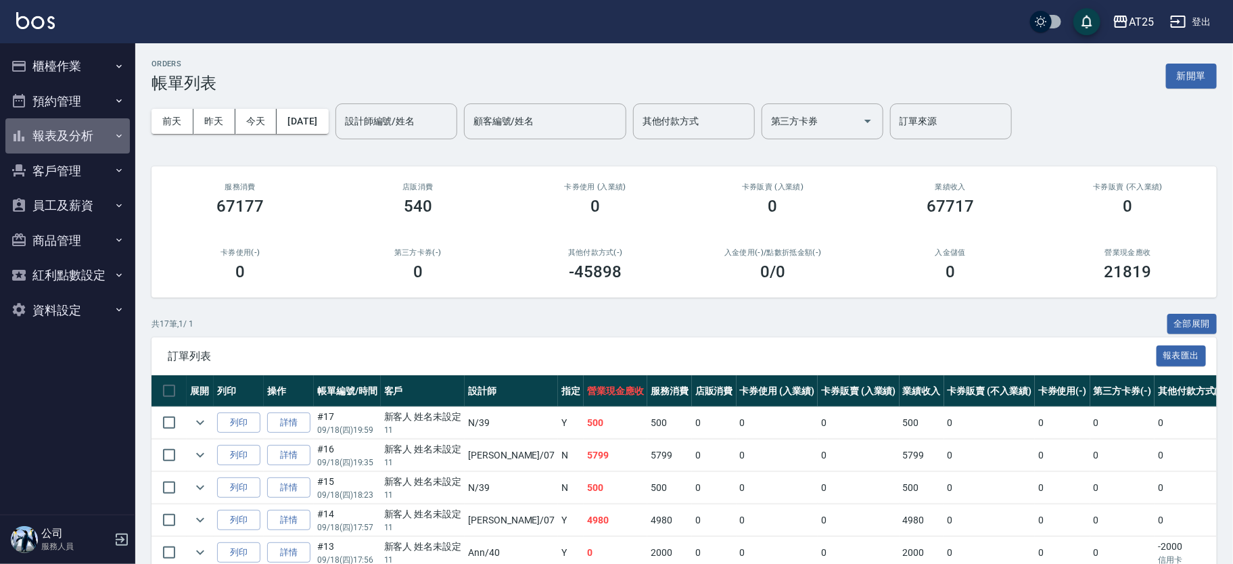
click at [89, 138] on button "報表及分析" at bounding box center [67, 135] width 124 height 35
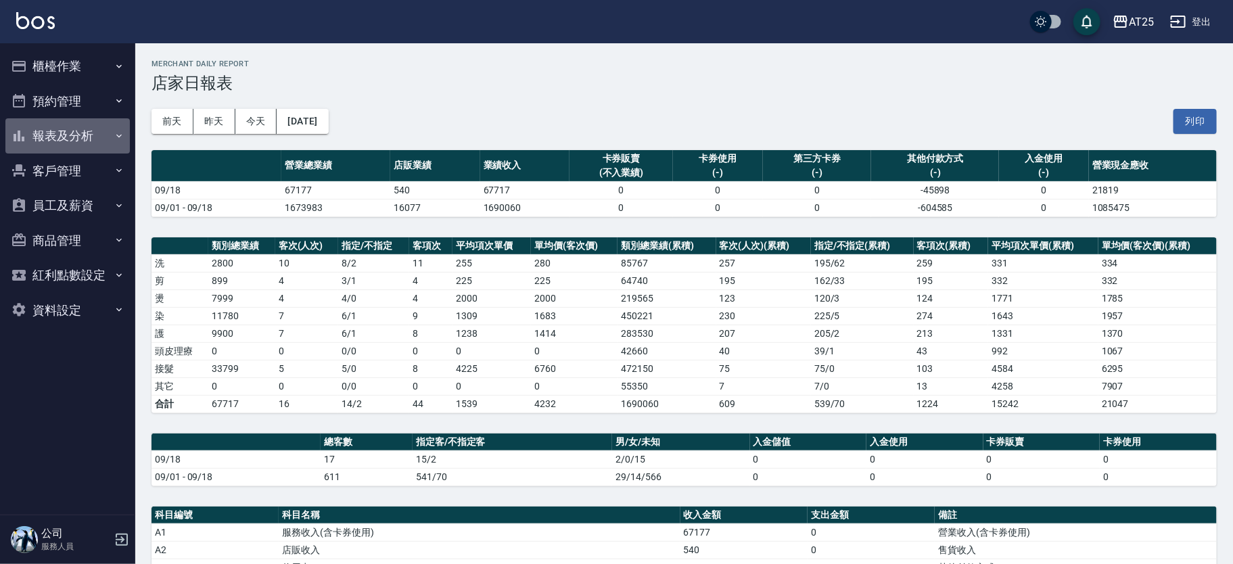
click at [105, 124] on button "報表及分析" at bounding box center [67, 135] width 124 height 35
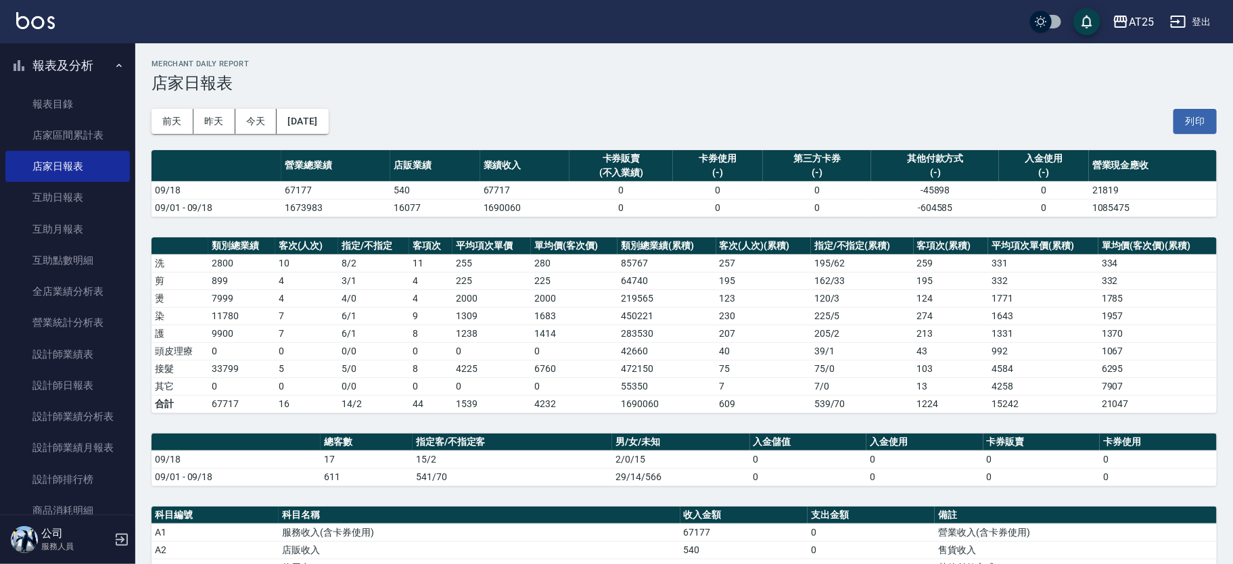
scroll to position [71, 0]
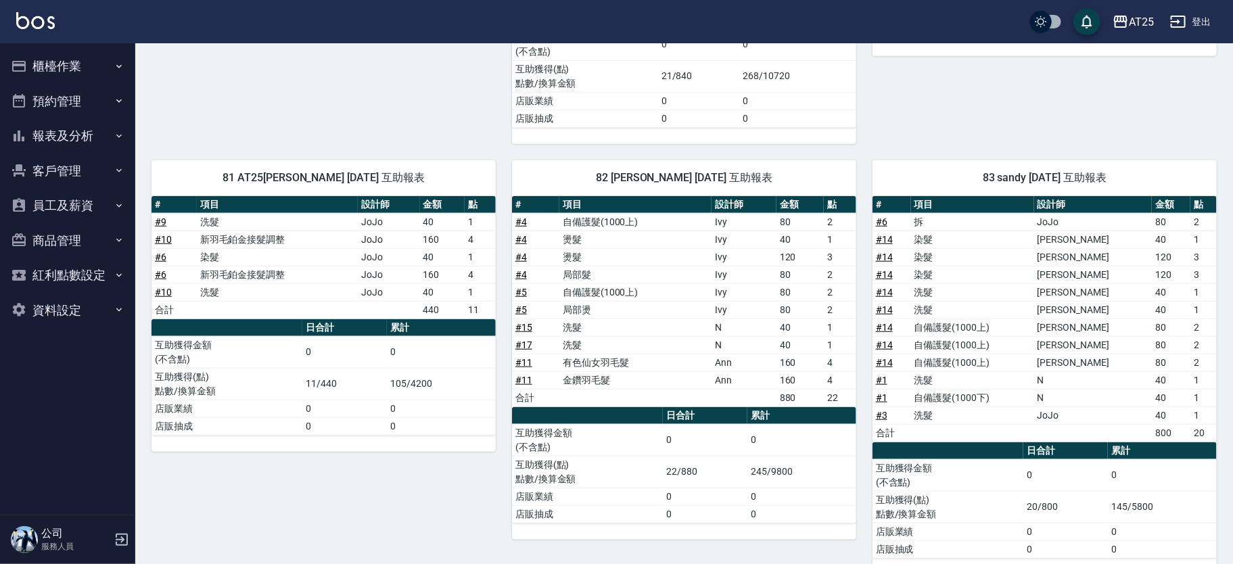
scroll to position [478, 0]
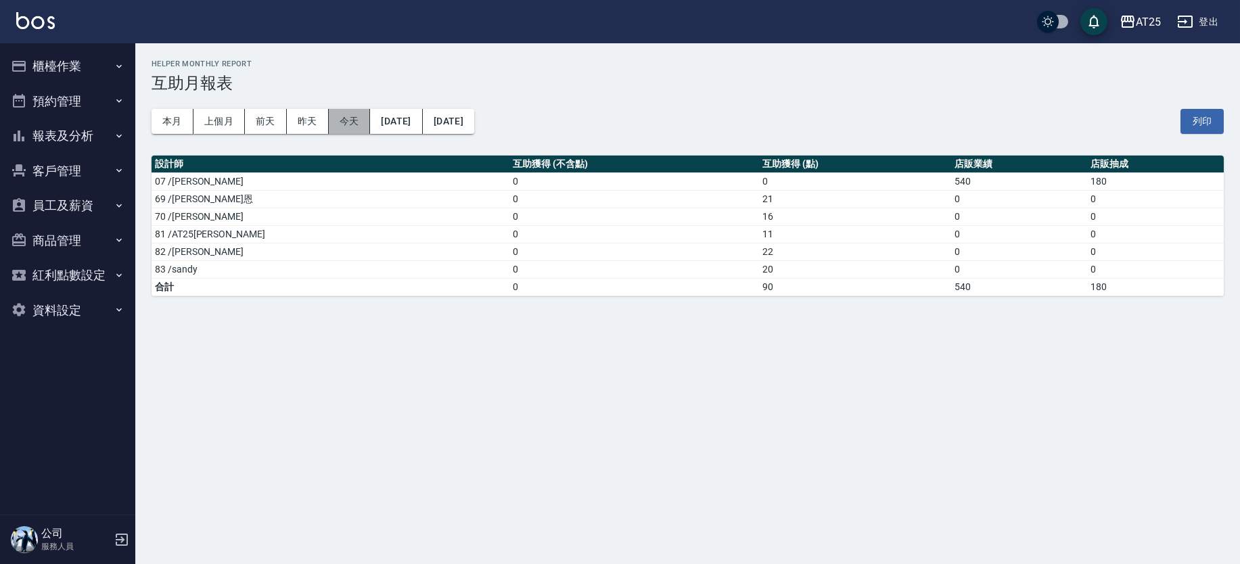
click at [346, 119] on button "今天" at bounding box center [350, 121] width 42 height 25
click at [725, 321] on div "AT25 2025-09-18 - 2025-09-18 互助月報表 列印時間： 2025-09-18-20:40 Helper Monthly Report…" at bounding box center [620, 282] width 1240 height 564
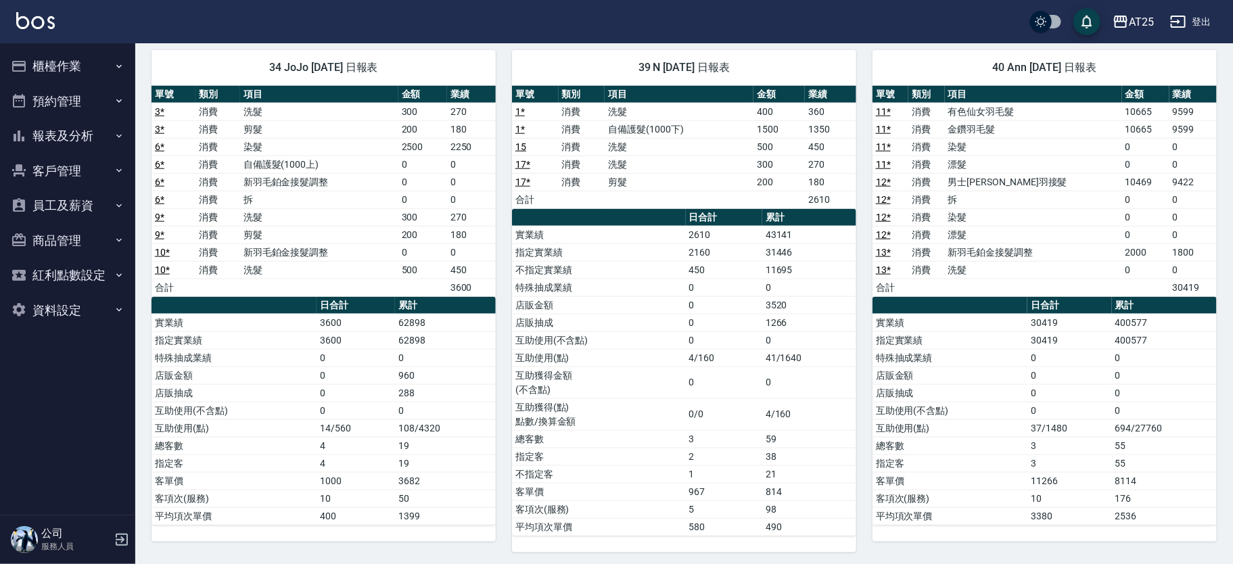
scroll to position [646, 0]
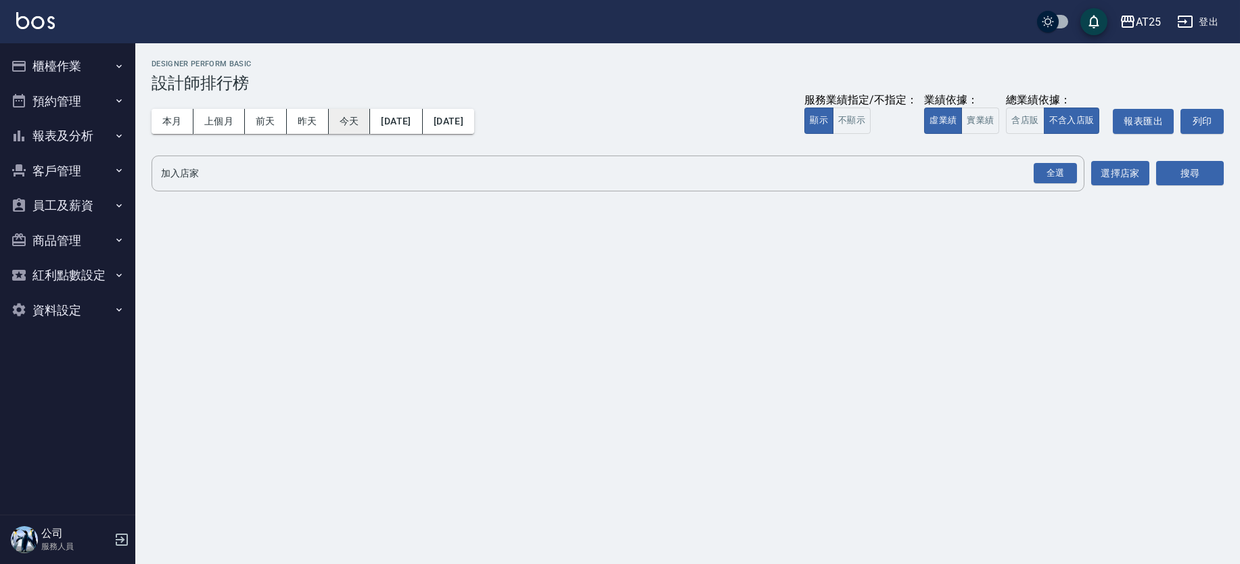
click at [332, 114] on button "今天" at bounding box center [350, 121] width 42 height 25
click at [989, 122] on button "實業績" at bounding box center [980, 121] width 38 height 26
click at [1058, 175] on div "全選" at bounding box center [1054, 173] width 43 height 21
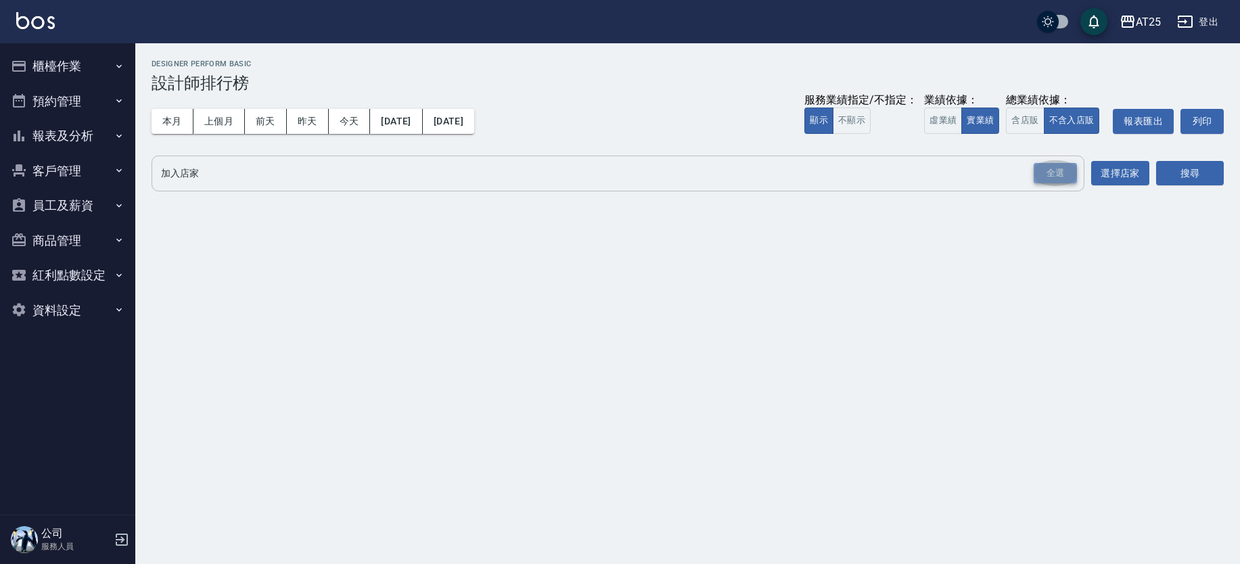
click at [1058, 175] on div "全選" at bounding box center [1054, 173] width 43 height 21
click at [1190, 177] on button "搜尋" at bounding box center [1190, 174] width 68 height 25
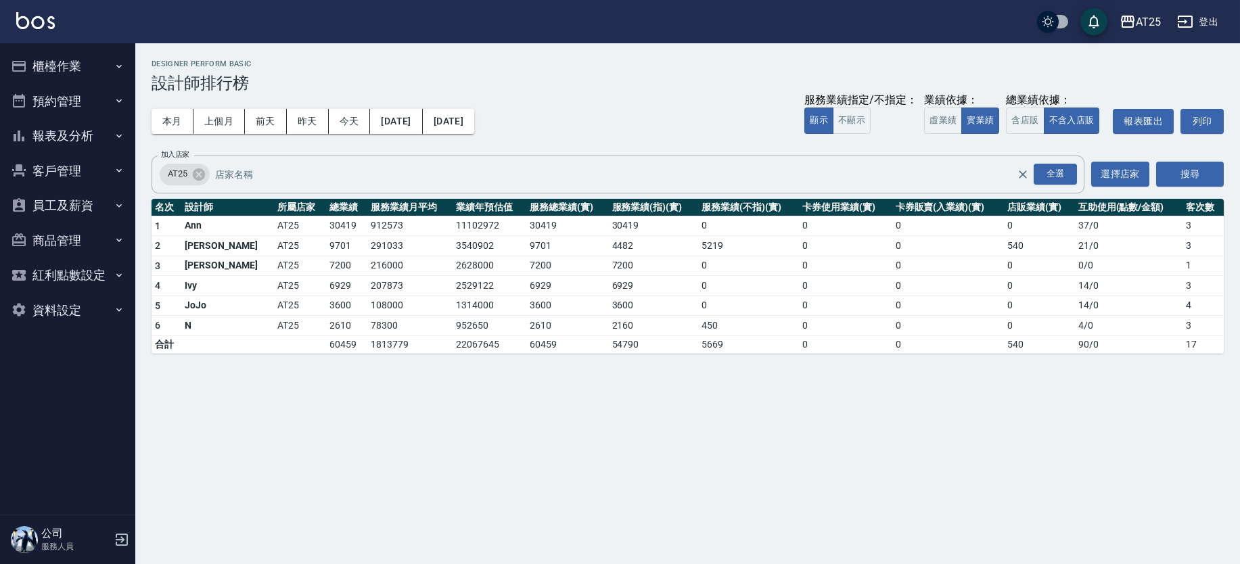
click at [85, 70] on button "櫃檯作業" at bounding box center [67, 66] width 124 height 35
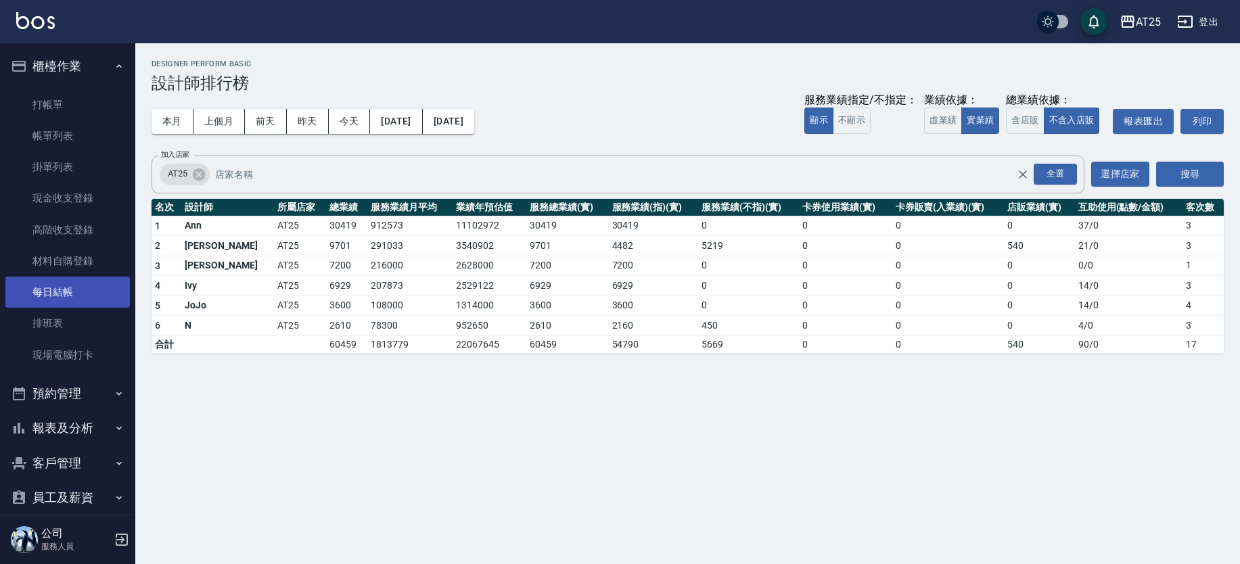
click at [103, 295] on link "每日結帳" at bounding box center [67, 292] width 124 height 31
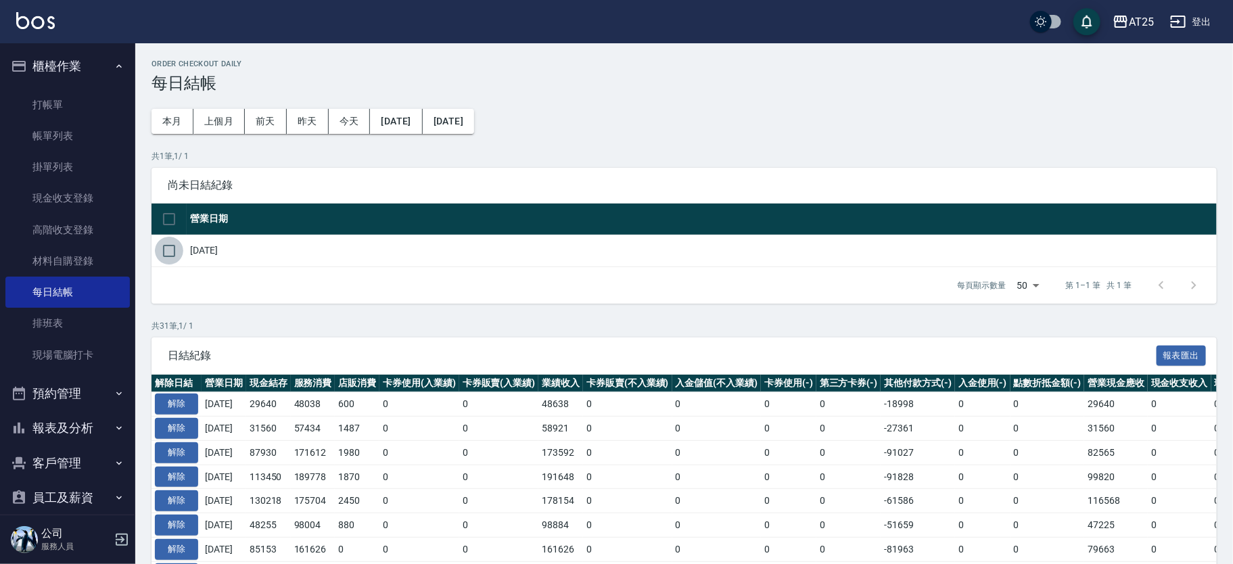
click at [161, 239] on input "checkbox" at bounding box center [169, 251] width 28 height 28
checkbox input "true"
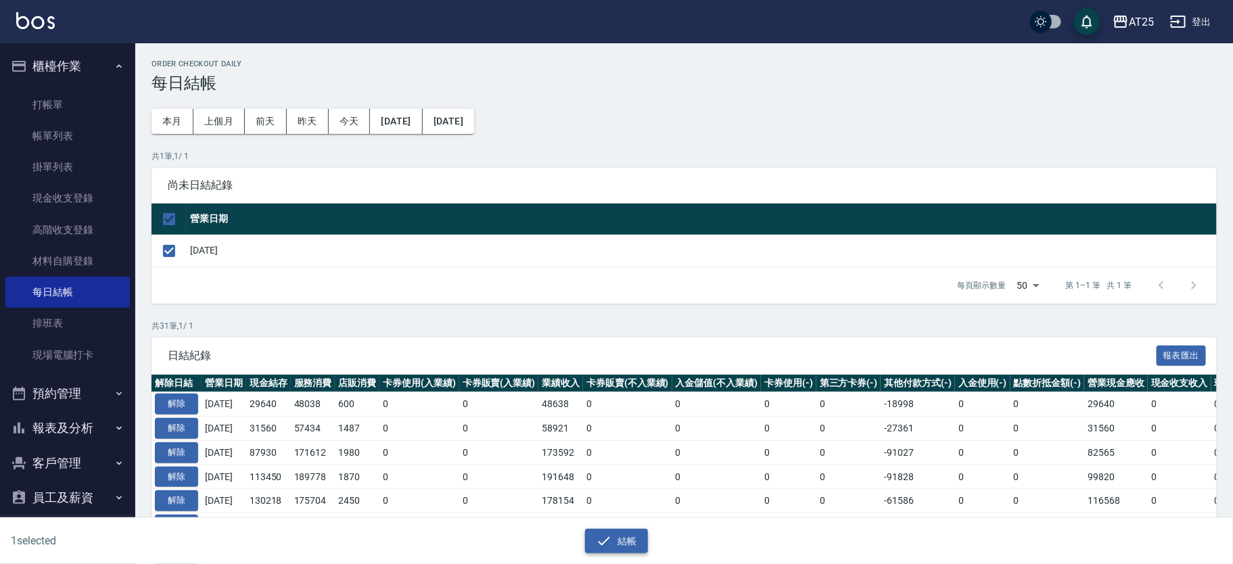
click at [605, 543] on icon "button" at bounding box center [604, 541] width 16 height 16
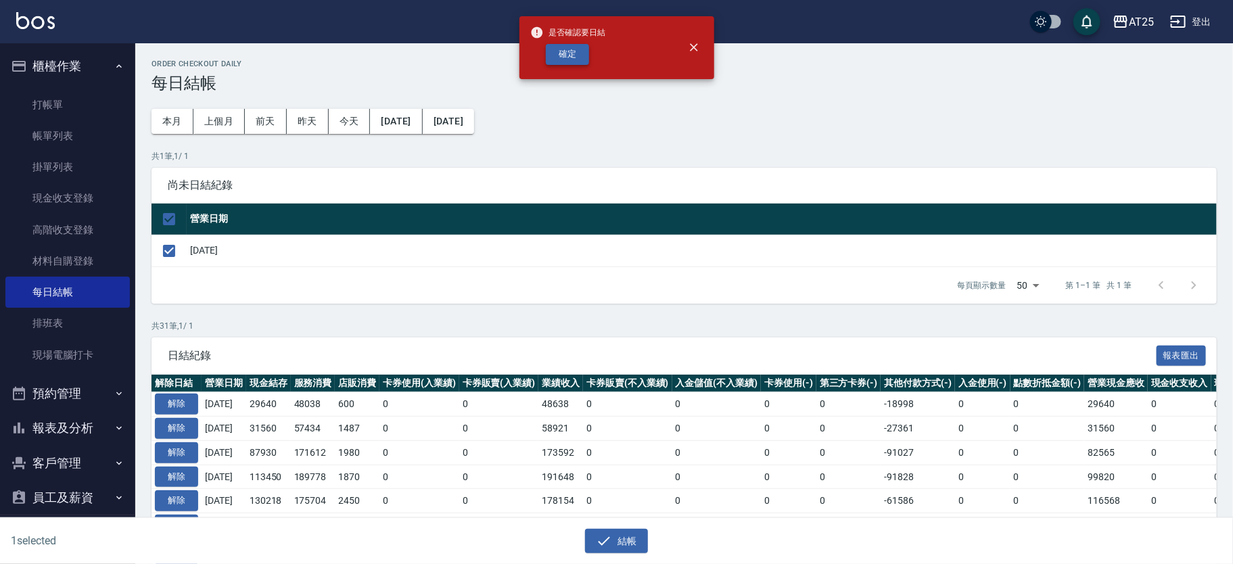
click at [584, 53] on button "確定" at bounding box center [567, 54] width 43 height 21
checkbox input "false"
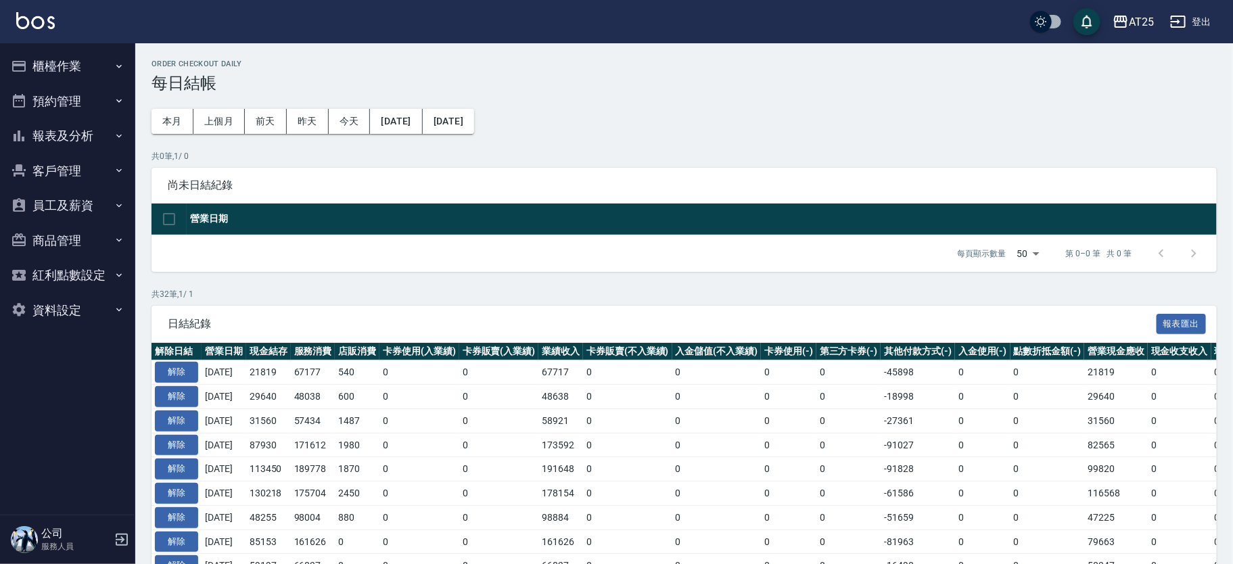
click at [107, 141] on button "報表及分析" at bounding box center [67, 135] width 124 height 35
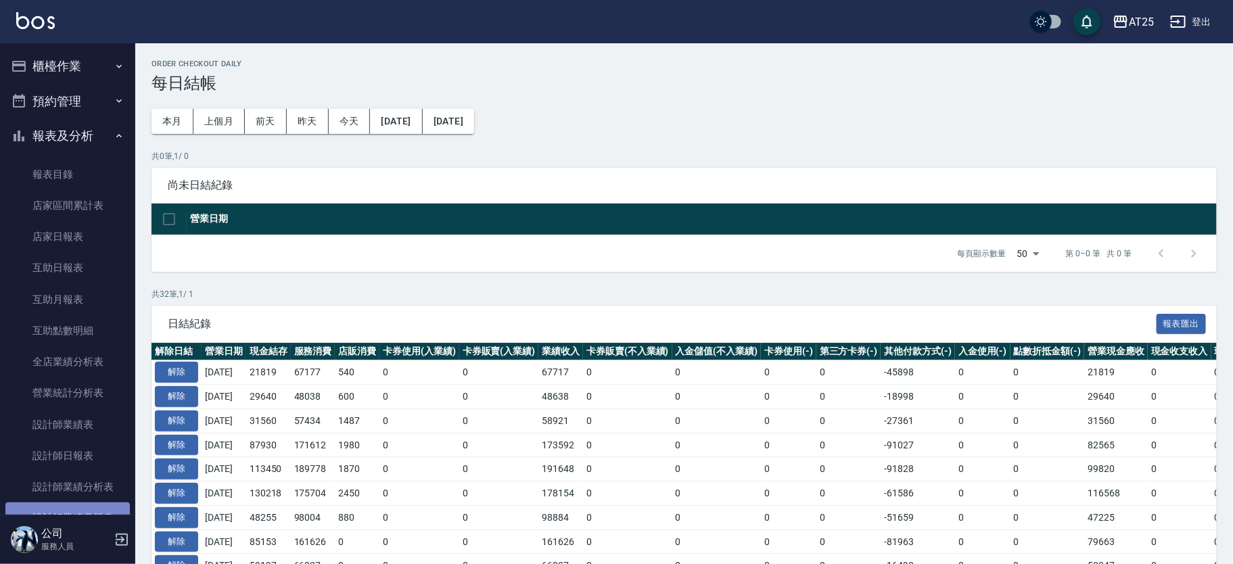
click at [97, 513] on link "設計師業績月報表" at bounding box center [67, 517] width 124 height 31
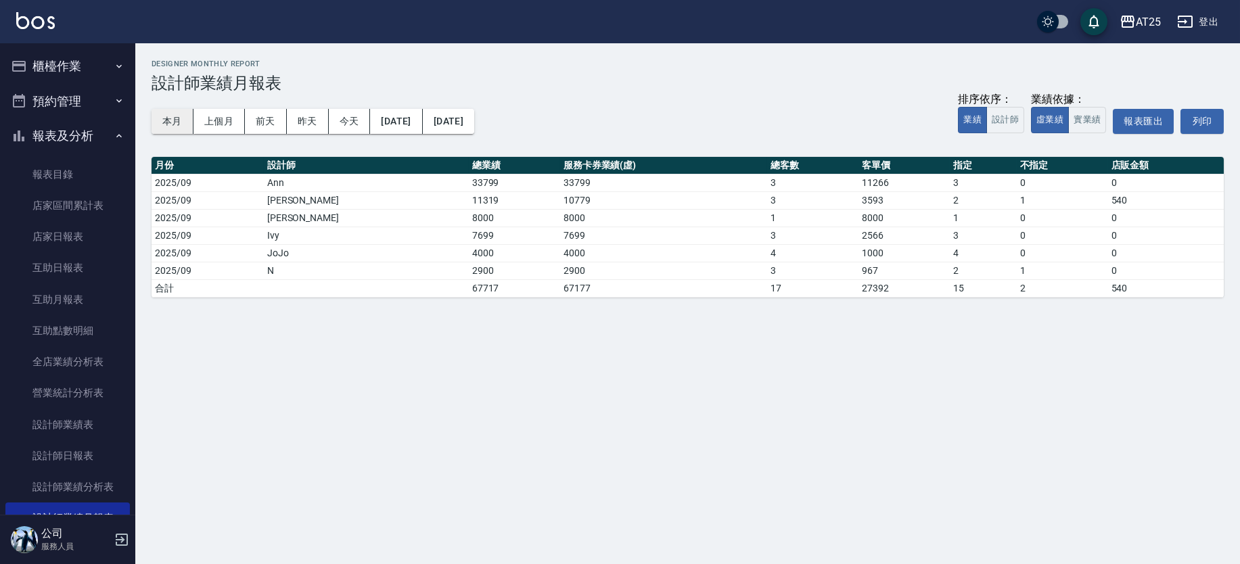
click at [164, 118] on button "本月" at bounding box center [172, 121] width 42 height 25
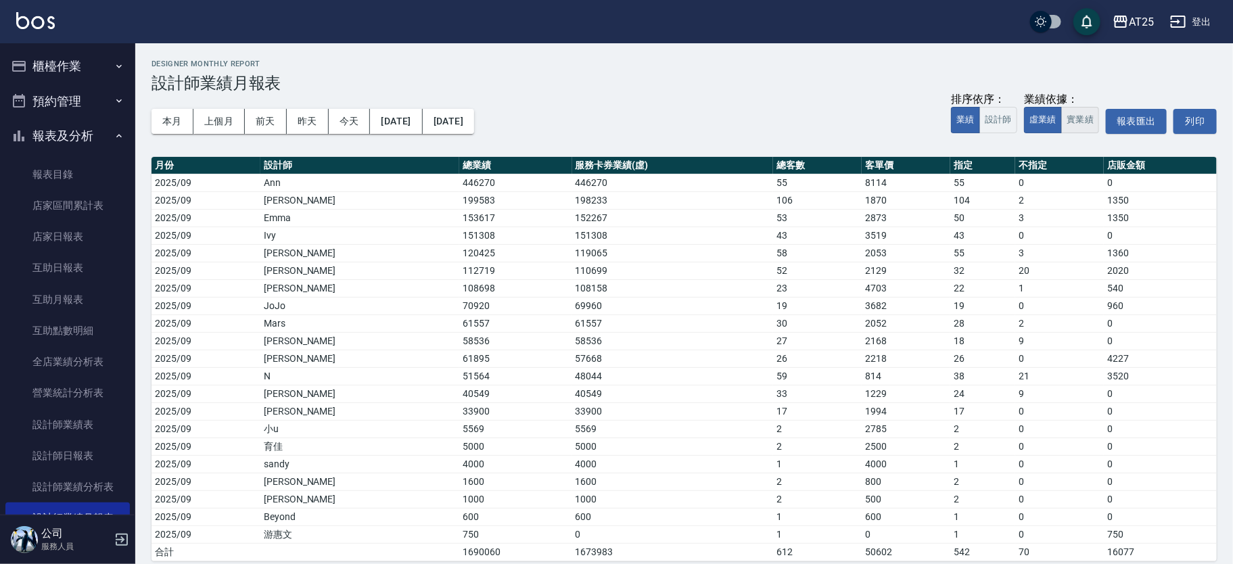
click at [1079, 121] on button "實業績" at bounding box center [1080, 120] width 38 height 26
click at [1049, 122] on button "虛業績" at bounding box center [1043, 120] width 38 height 26
click at [1091, 105] on div "業績依據：" at bounding box center [1061, 100] width 75 height 14
click at [1085, 110] on button "實業績" at bounding box center [1080, 120] width 38 height 26
click at [1057, 108] on button "虛業績" at bounding box center [1043, 120] width 38 height 26
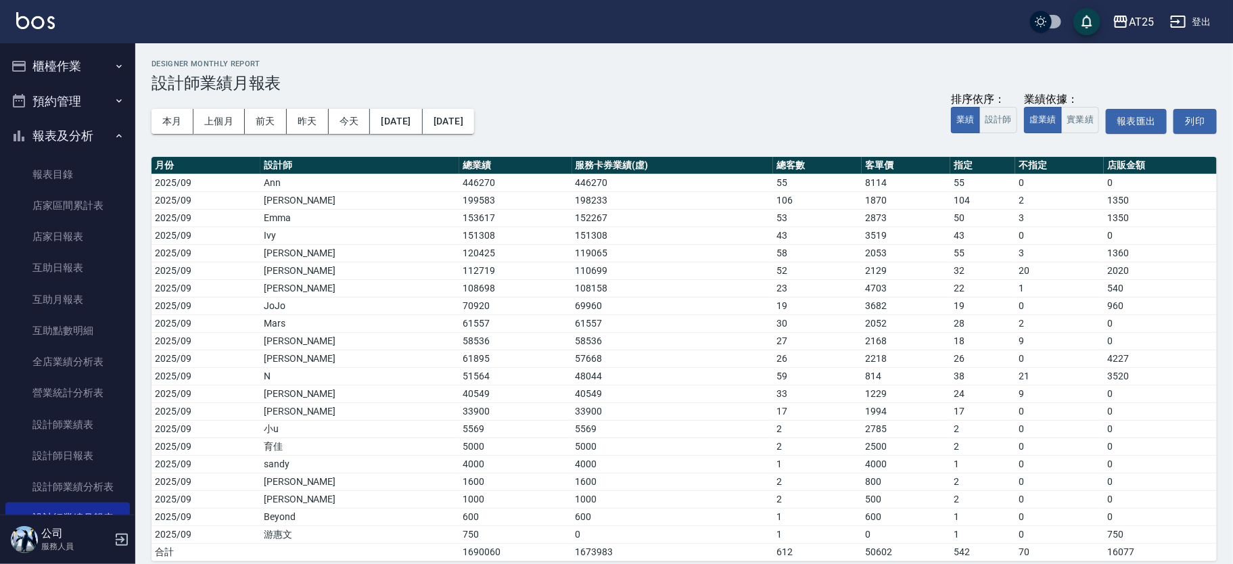
click at [1089, 105] on div "業績依據：" at bounding box center [1061, 100] width 75 height 14
click at [1074, 117] on button "實業績" at bounding box center [1080, 120] width 38 height 26
drag, startPoint x: 137, startPoint y: 218, endPoint x: 136, endPoint y: 242, distance: 24.4
click at [136, 242] on div "AT25 [DATE] - [DATE] 設計師業績月報表 列印時間： [DATE][PHONE_NUMBER]:58 Designer Monthly Re…" at bounding box center [684, 310] width 1098 height 534
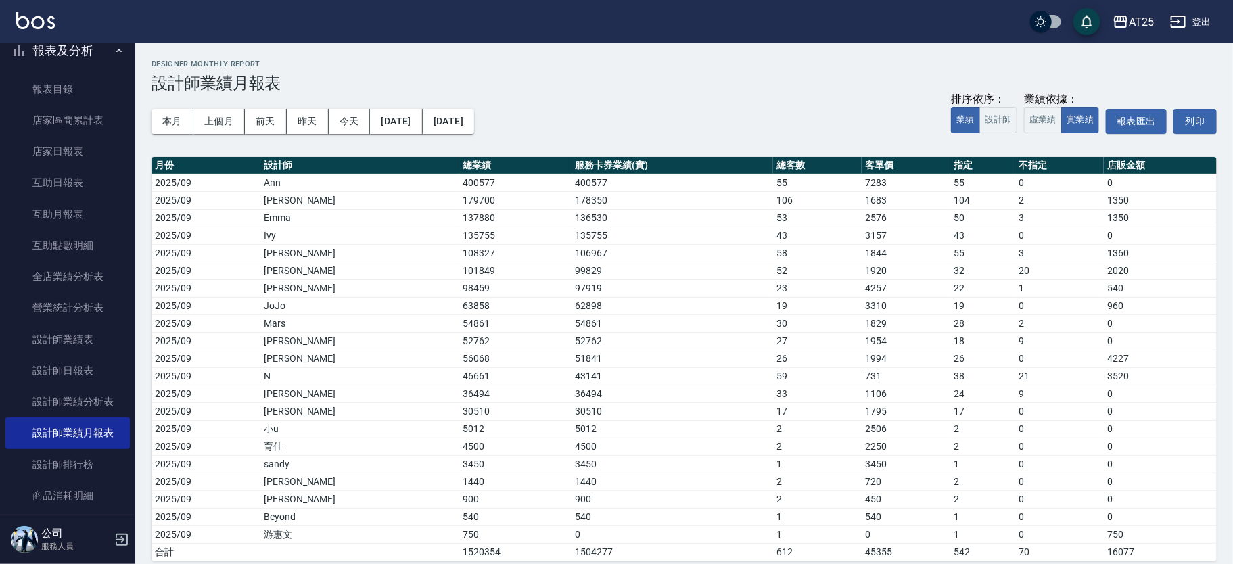
scroll to position [98, 0]
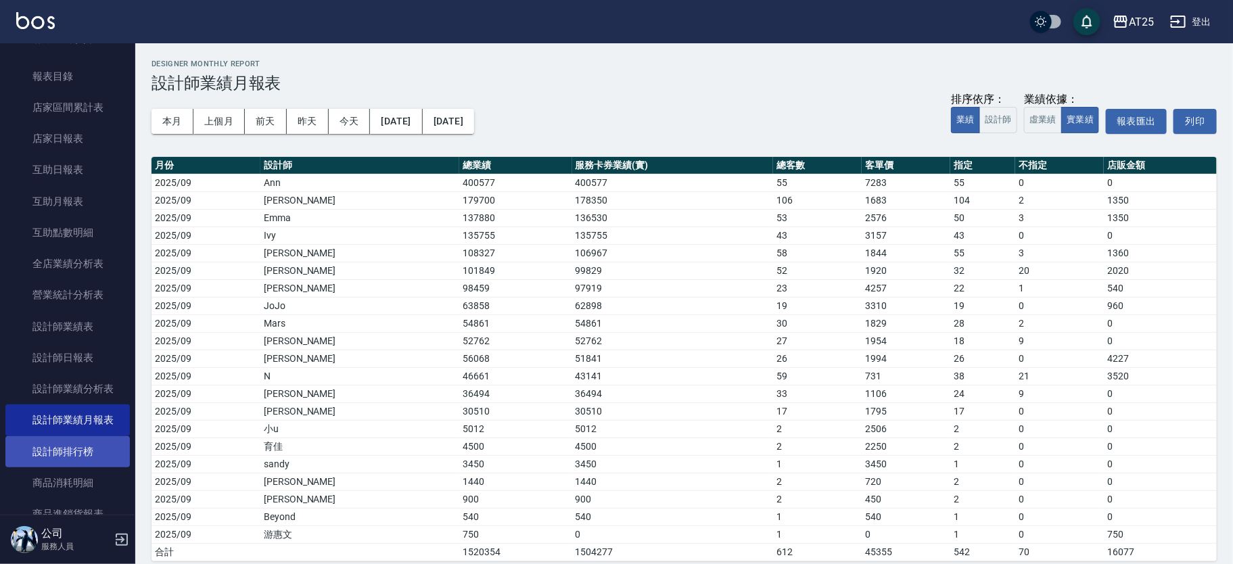
click at [70, 445] on link "設計師排行榜" at bounding box center [67, 451] width 124 height 31
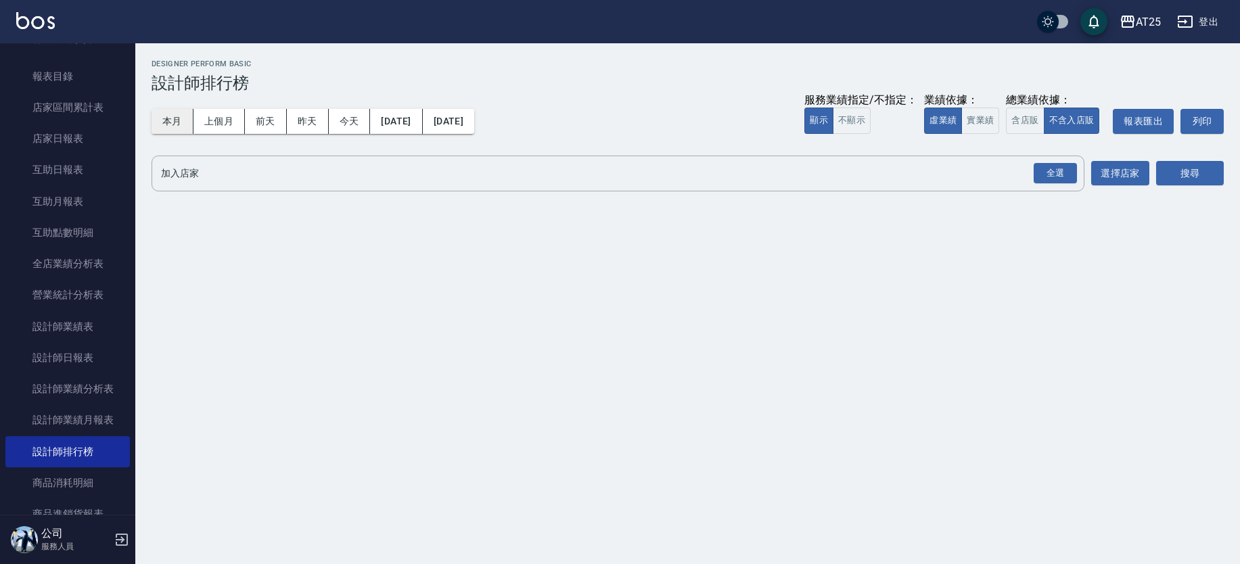
click at [160, 115] on button "本月" at bounding box center [172, 121] width 42 height 25
click at [991, 129] on button "實業績" at bounding box center [980, 121] width 38 height 26
click at [1060, 175] on div "全選" at bounding box center [1054, 173] width 43 height 21
click at [1108, 176] on button "選擇店家" at bounding box center [1120, 174] width 58 height 25
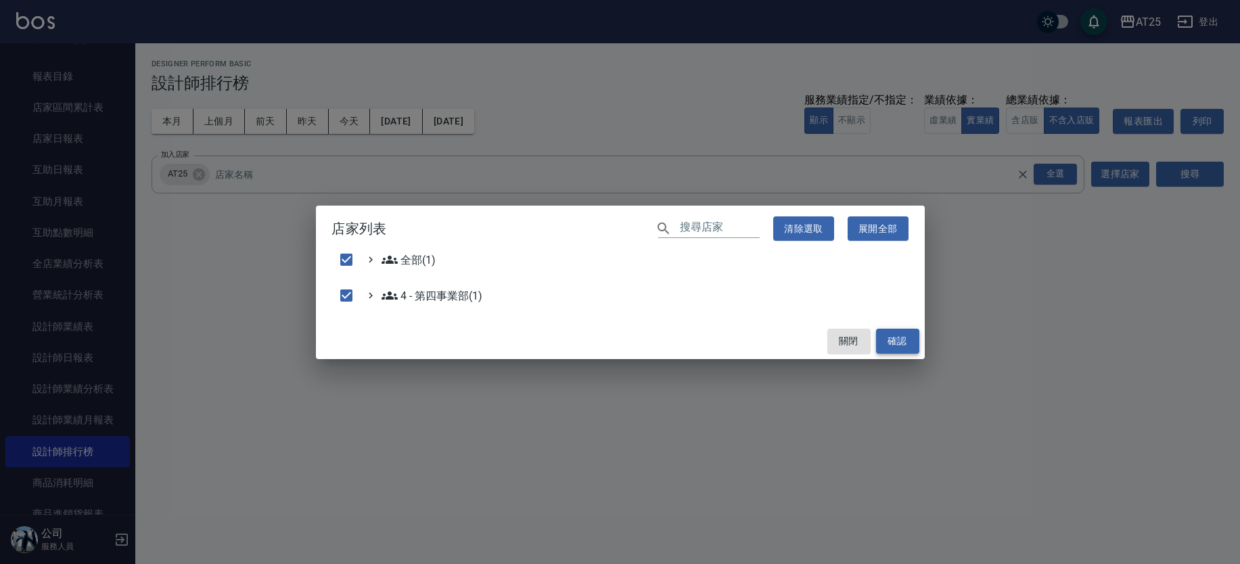
click at [912, 340] on button "確認" at bounding box center [897, 341] width 43 height 25
checkbox input "false"
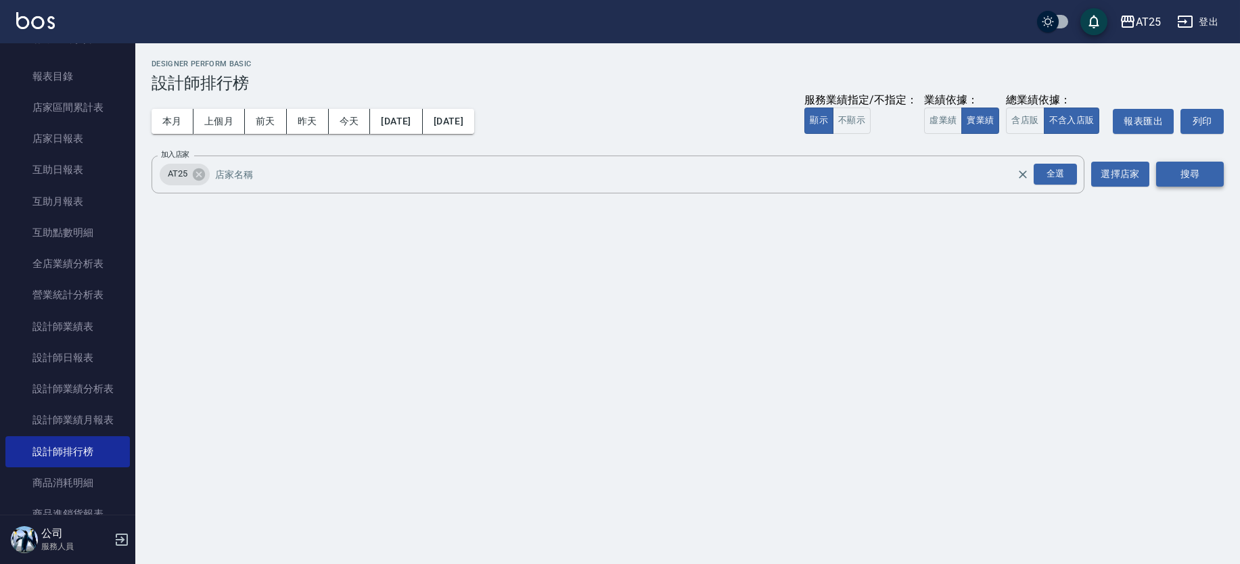
click at [1207, 181] on button "搜尋" at bounding box center [1190, 174] width 68 height 25
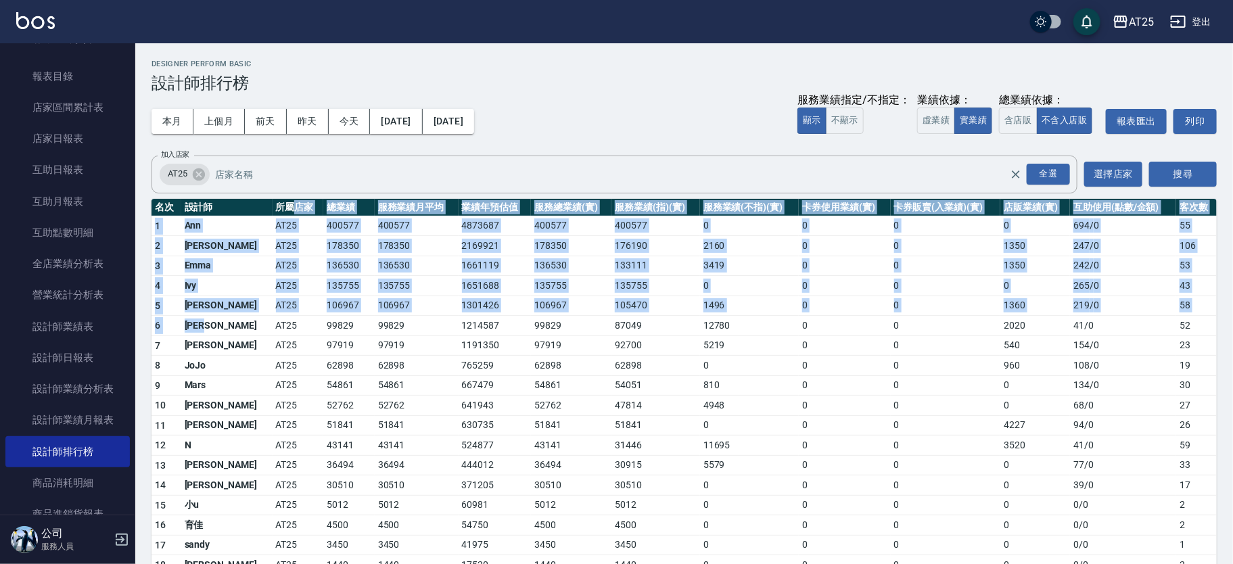
drag, startPoint x: 250, startPoint y: 202, endPoint x: 209, endPoint y: 346, distance: 149.8
click at [212, 339] on table "名次 設計師 所屬店家 總業績 服務業績月平均 業績年預估值 服務總業績(實) 服務業績(指)(實) 服務業績(不指)(實) 卡券使用業績(實) 卡券販賣(入…" at bounding box center [683, 426] width 1065 height 454
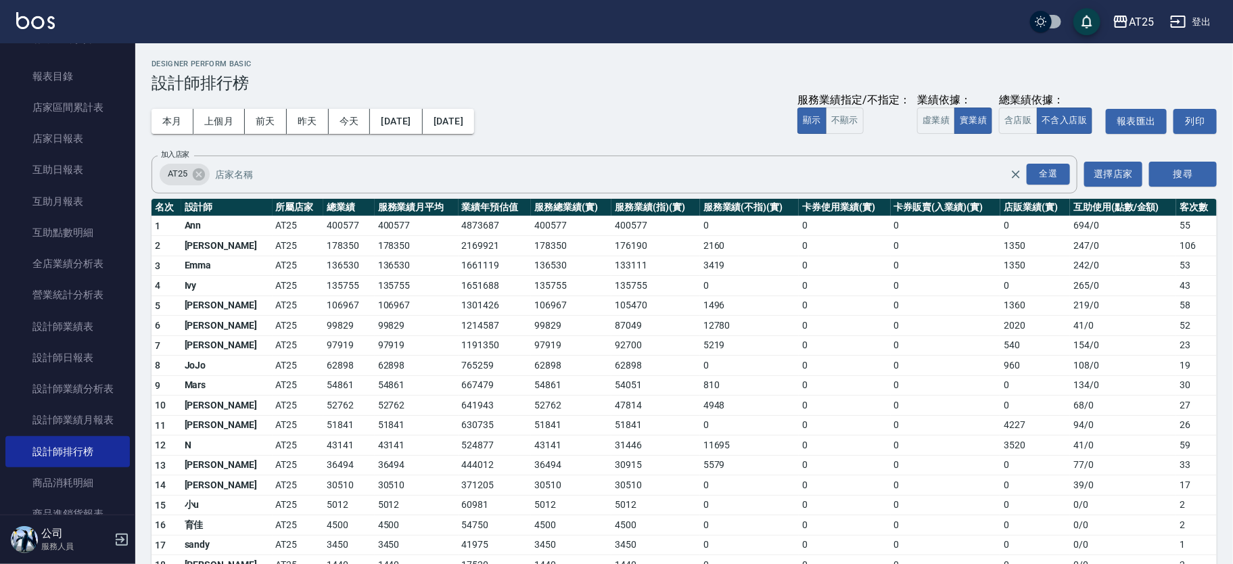
click at [273, 348] on td "AT25" at bounding box center [298, 345] width 51 height 20
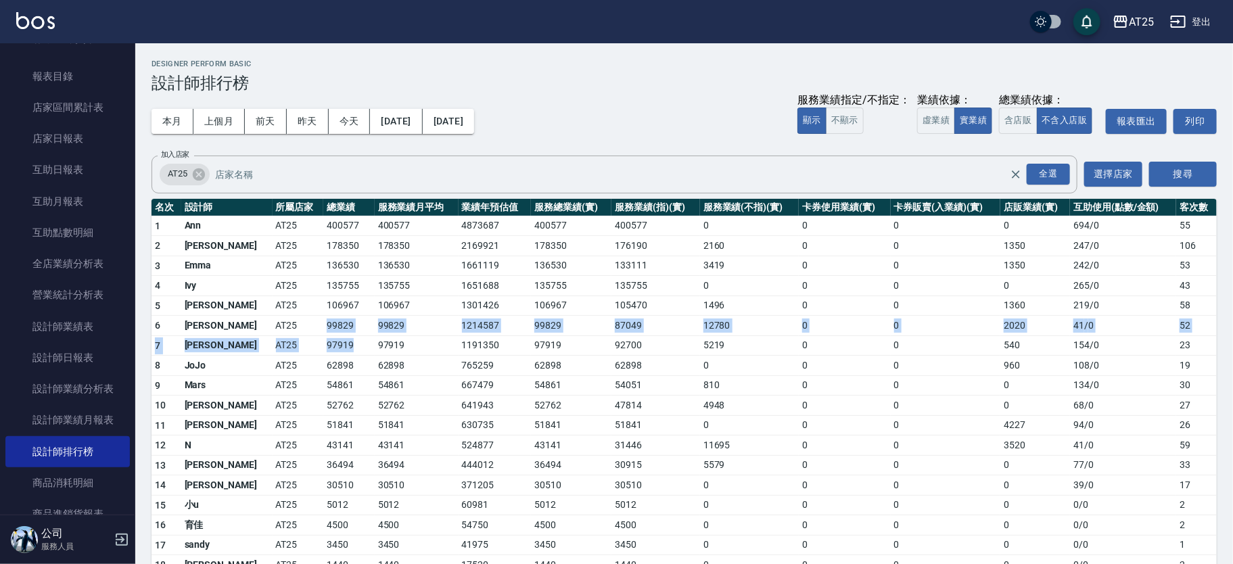
drag, startPoint x: 285, startPoint y: 327, endPoint x: 330, endPoint y: 335, distance: 45.4
click at [330, 335] on tbody "1 [PERSON_NAME] AT25 400577 400577 4873687 400577 400577 0 0 0 0 694 / 0 55 2 […" at bounding box center [683, 434] width 1065 height 437
click at [330, 335] on td "97919" at bounding box center [348, 345] width 51 height 20
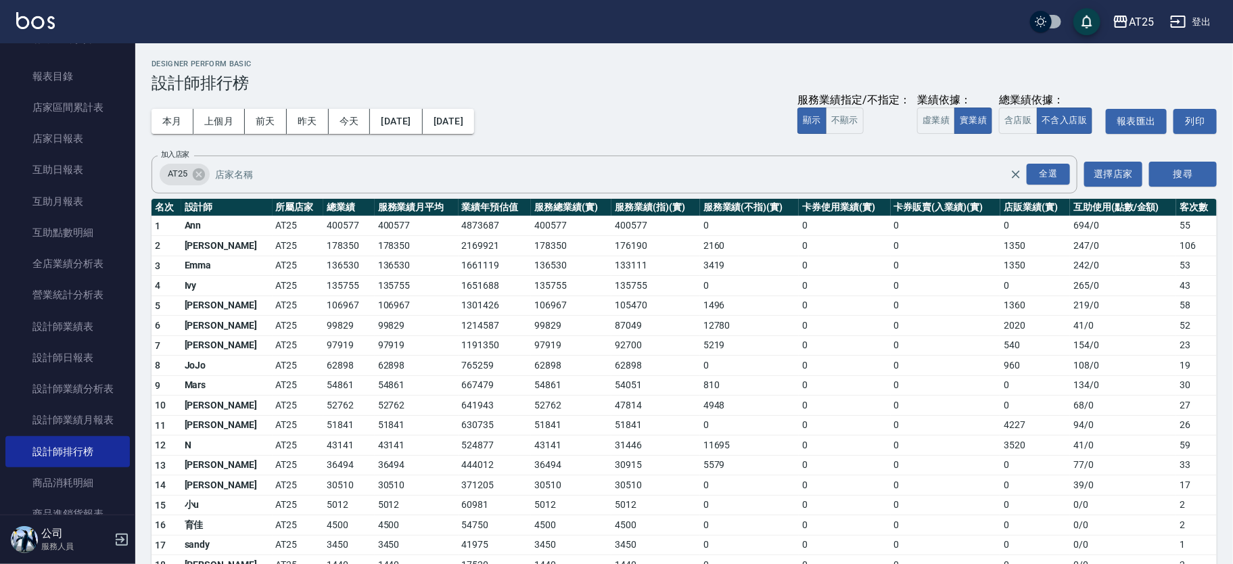
click at [375, 392] on td "54861" at bounding box center [417, 385] width 84 height 20
click at [323, 357] on td "62898" at bounding box center [348, 366] width 51 height 20
click at [277, 310] on td "AT25" at bounding box center [298, 306] width 51 height 20
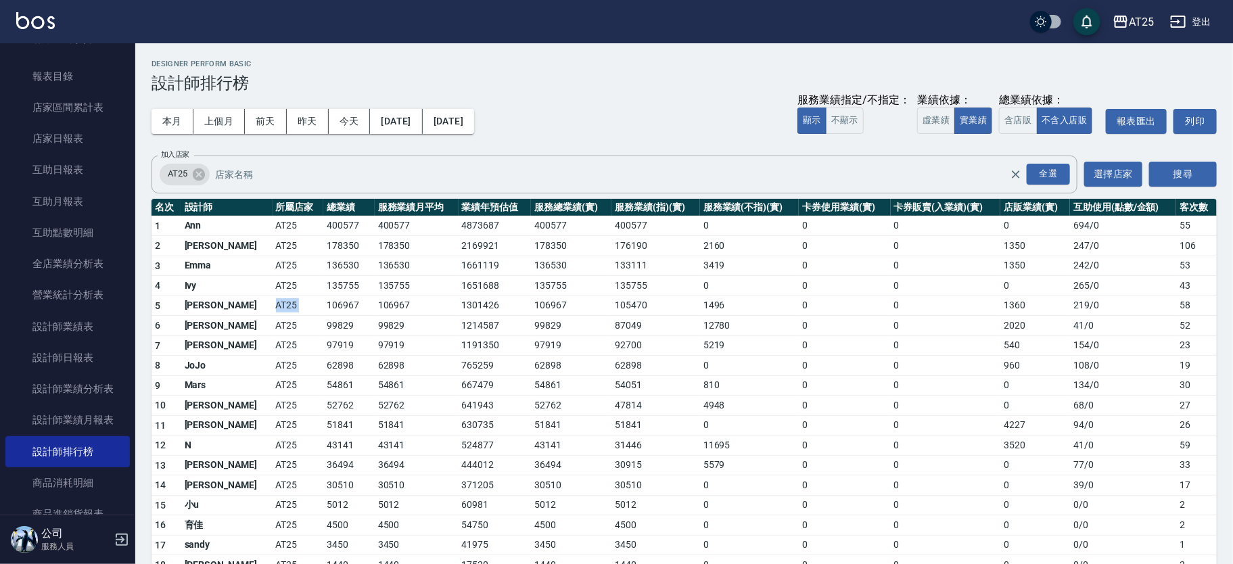
click at [277, 310] on td "AT25" at bounding box center [298, 306] width 51 height 20
click at [323, 279] on td "135755" at bounding box center [348, 286] width 51 height 20
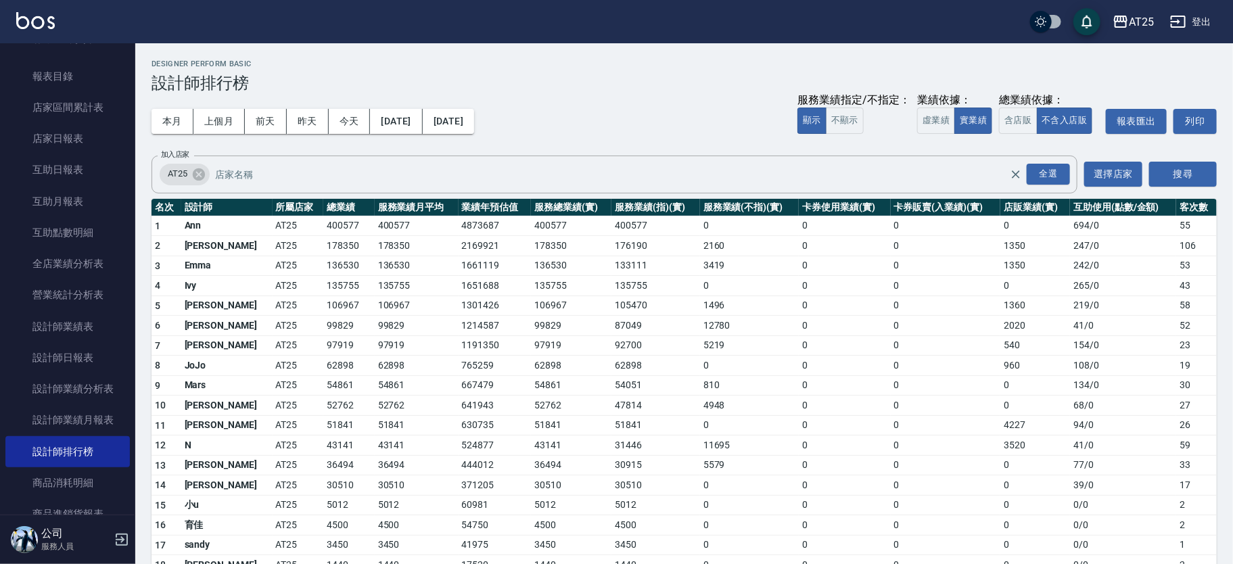
click at [706, 367] on td "0" at bounding box center [749, 366] width 99 height 20
